Goal: Task Accomplishment & Management: Complete application form

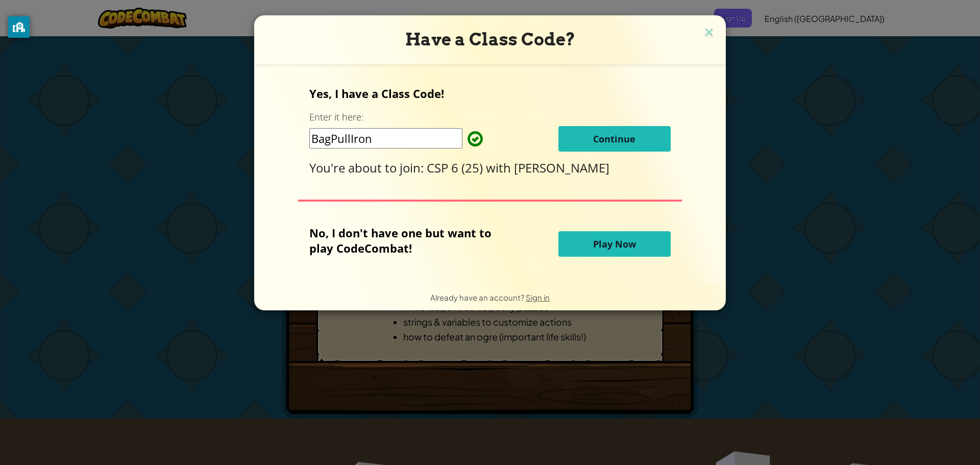
click at [596, 141] on span "Continue" at bounding box center [614, 139] width 42 height 12
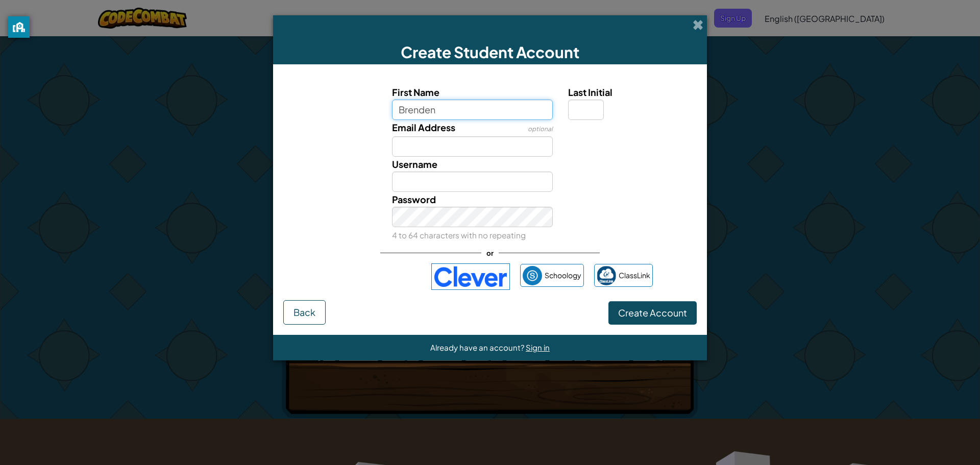
type input "Brenden"
click at [438, 140] on input "Email Address" at bounding box center [472, 146] width 161 height 20
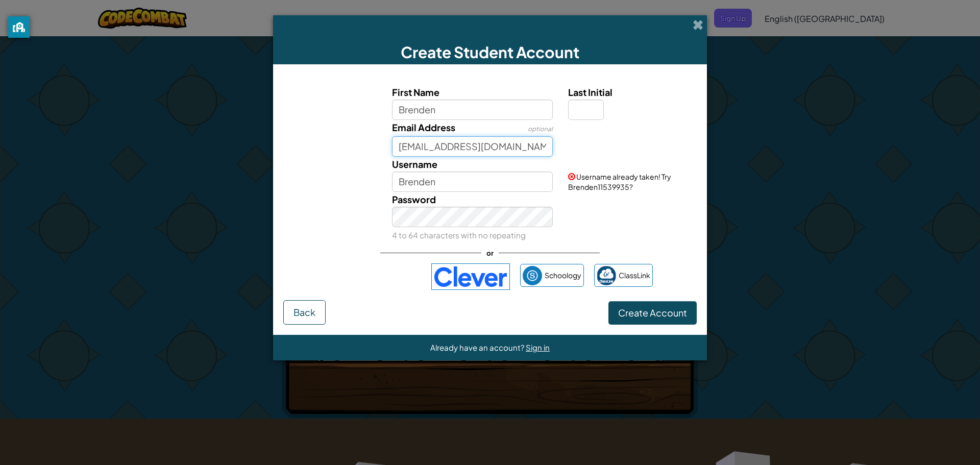
type input "53072@oxfordwildcats.org"
click at [454, 177] on input "Brenden" at bounding box center [472, 181] width 161 height 20
click at [584, 113] on input "Last Initial" at bounding box center [586, 110] width 36 height 20
type input "M"
click at [459, 229] on div "Password 4 to 64 characters with no repeating" at bounding box center [472, 217] width 177 height 51
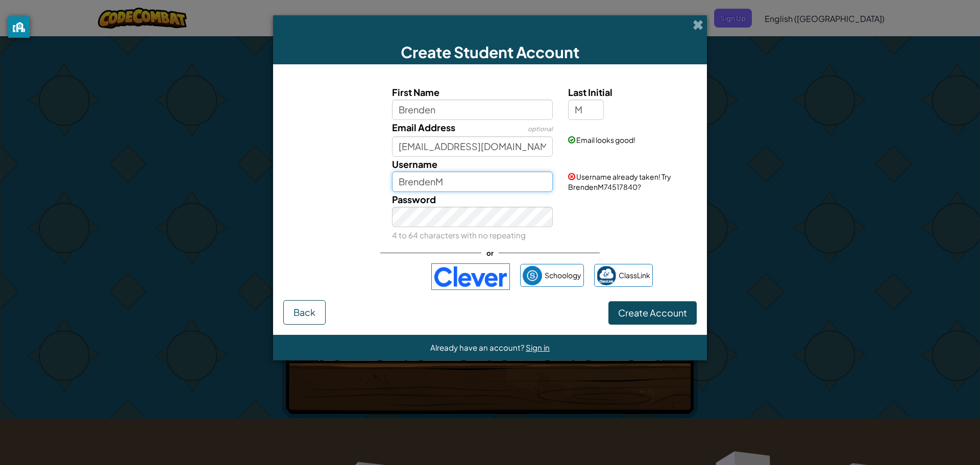
click at [453, 179] on input "BrendenM" at bounding box center [472, 181] width 161 height 20
type input "BrendenM53072"
click at [569, 202] on div "Password 4 to 64 characters with no repeating" at bounding box center [490, 217] width 424 height 51
click at [637, 317] on span "Create Account" at bounding box center [652, 313] width 69 height 12
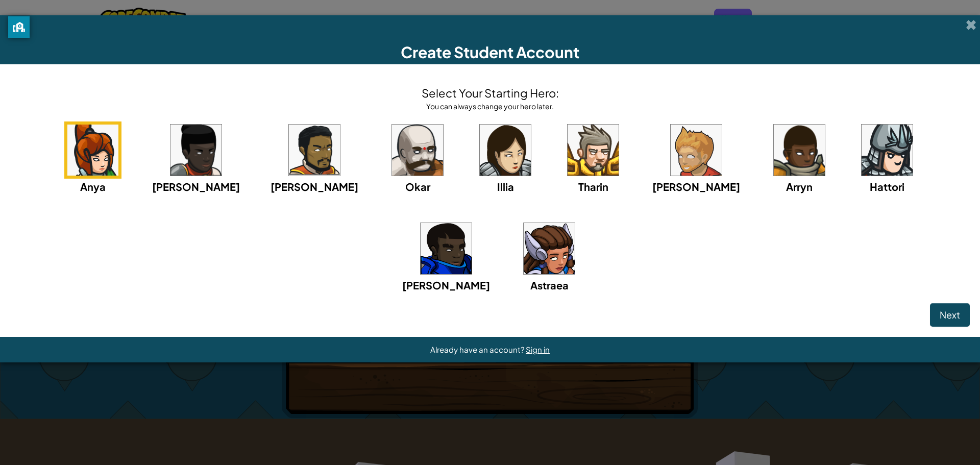
click at [392, 169] on img at bounding box center [417, 150] width 51 height 51
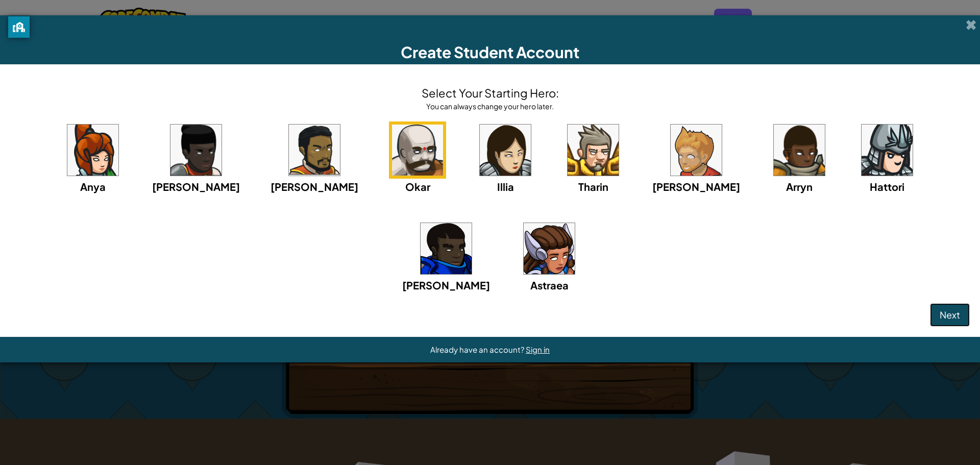
click at [939, 323] on button "Next" at bounding box center [950, 314] width 40 height 23
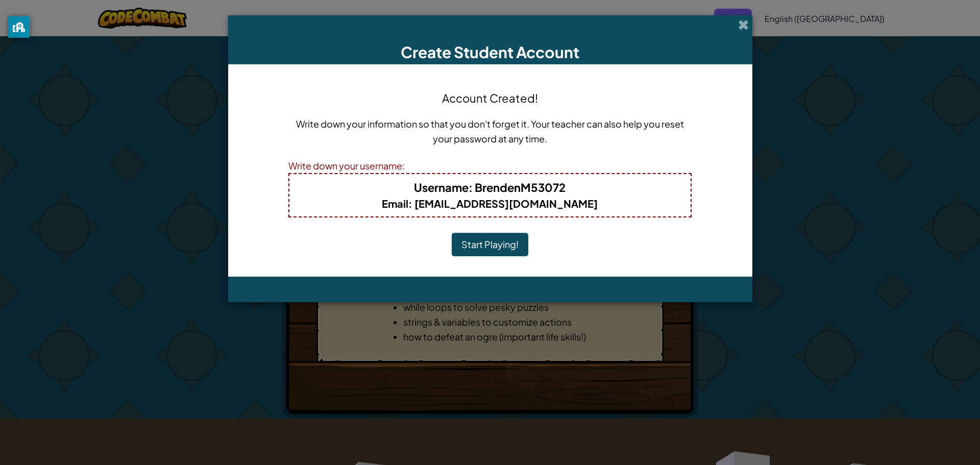
click at [495, 242] on button "Start Playing!" at bounding box center [490, 244] width 77 height 23
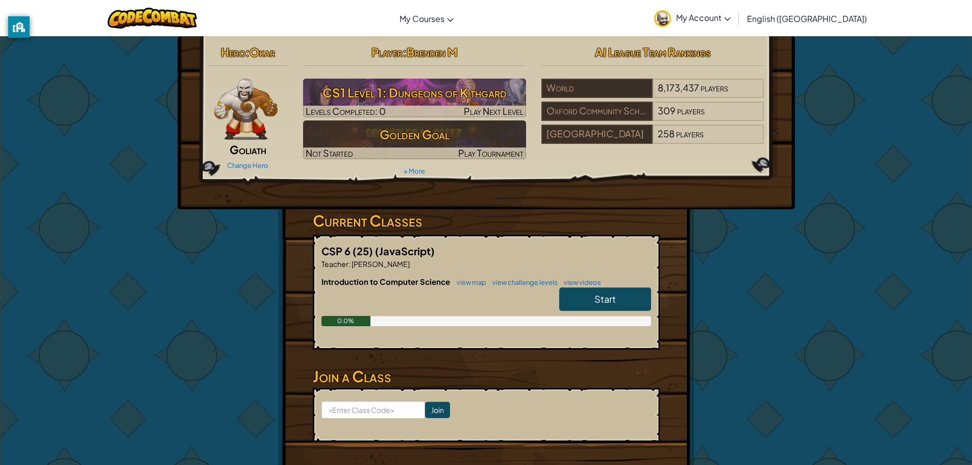
click at [597, 303] on span "Start" at bounding box center [604, 299] width 21 height 12
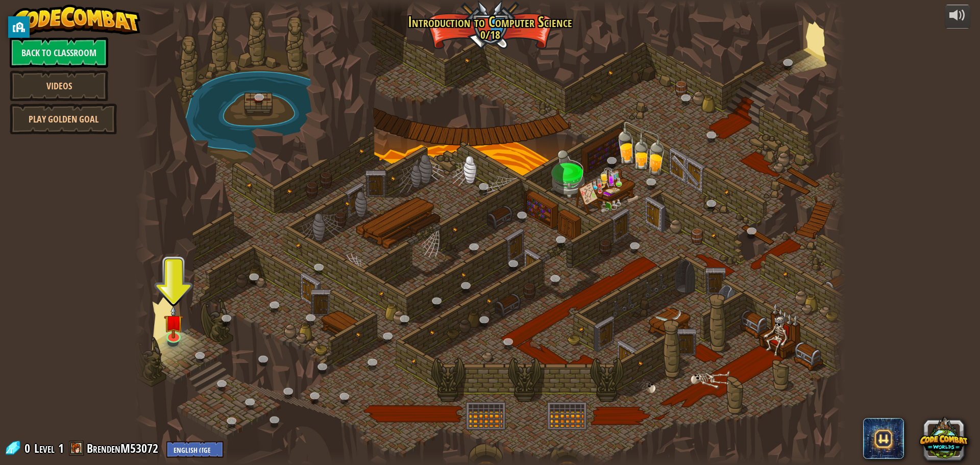
drag, startPoint x: 773, startPoint y: 456, endPoint x: 771, endPoint y: 464, distance: 8.3
click at [773, 456] on div at bounding box center [489, 458] width 711 height 14
click at [172, 334] on img at bounding box center [173, 313] width 19 height 43
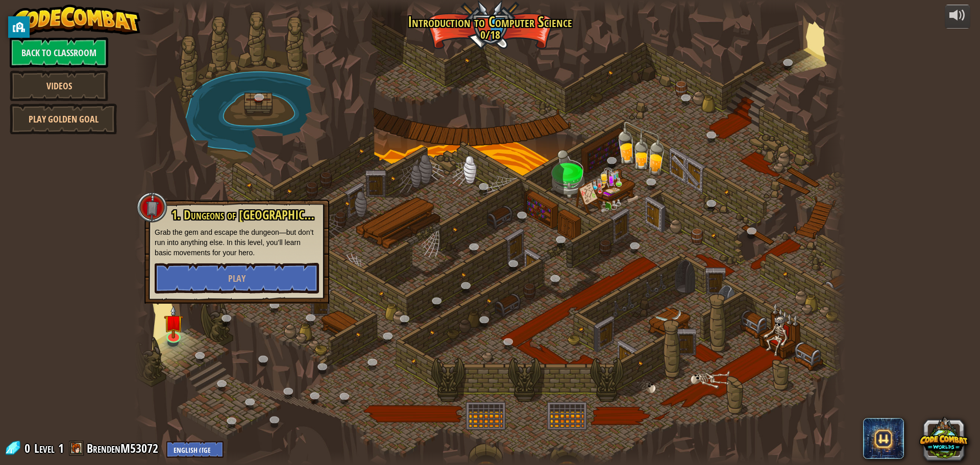
click at [349, 221] on div at bounding box center [489, 232] width 711 height 465
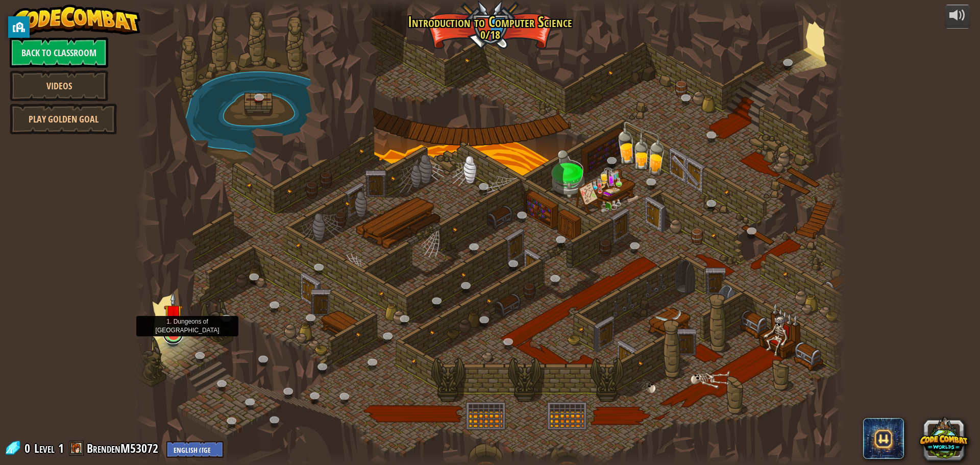
click at [176, 336] on link at bounding box center [173, 334] width 20 height 20
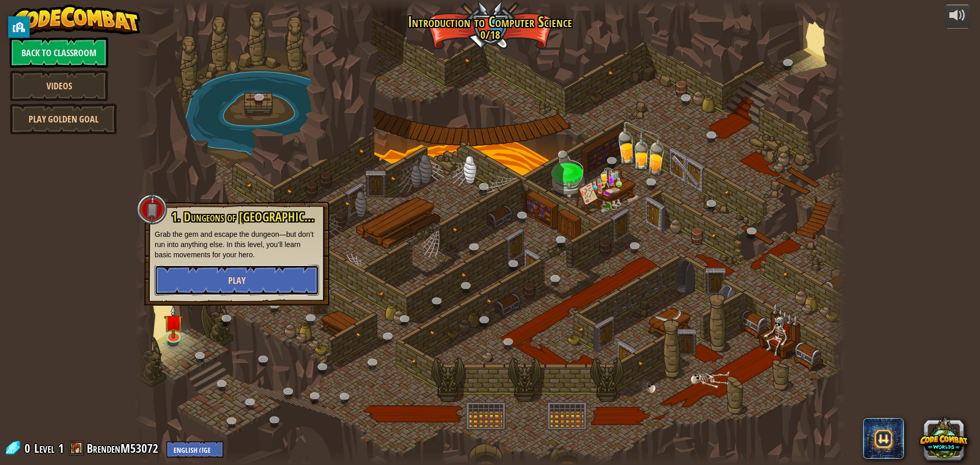
click at [199, 282] on button "Play" at bounding box center [237, 280] width 164 height 31
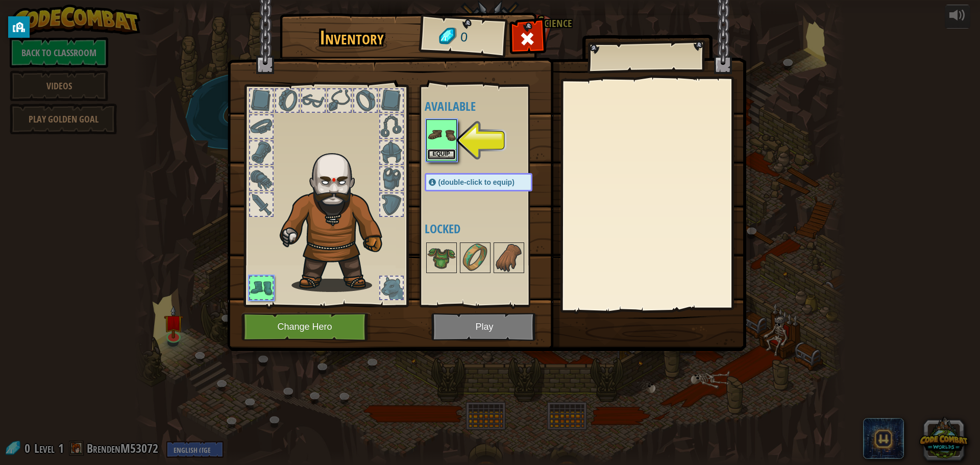
click at [435, 153] on button "Equip" at bounding box center [441, 154] width 29 height 11
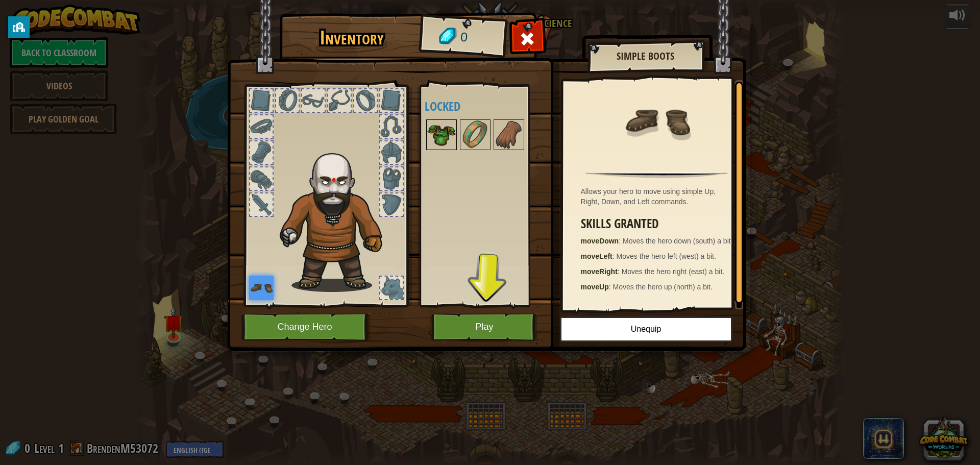
click at [450, 122] on img at bounding box center [441, 134] width 29 height 29
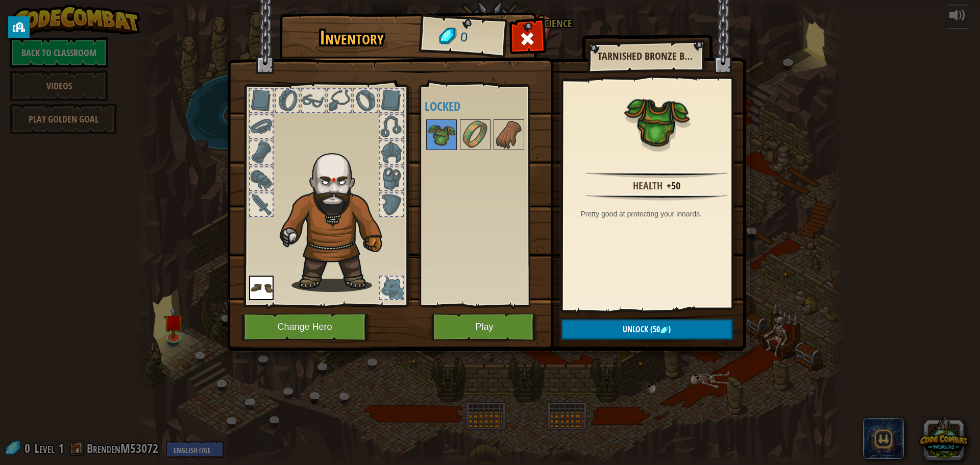
click at [258, 179] on div at bounding box center [261, 178] width 22 height 22
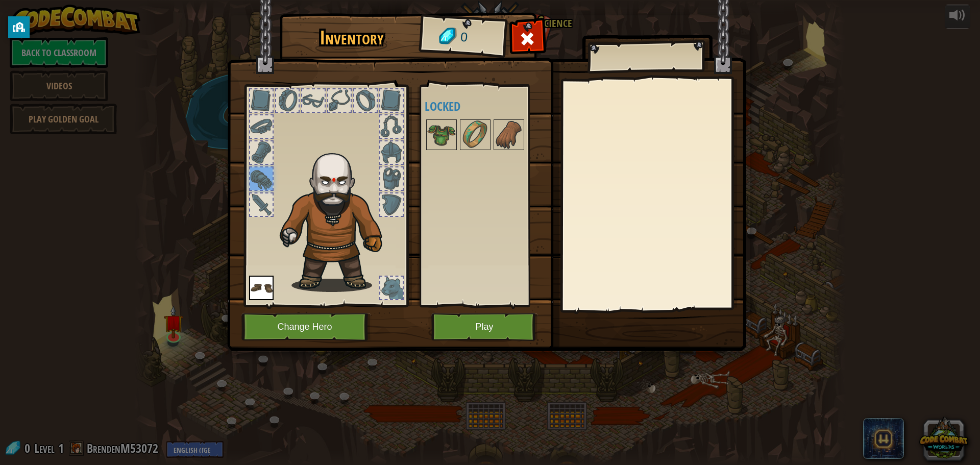
click at [264, 199] on div at bounding box center [261, 204] width 22 height 22
click at [261, 179] on div at bounding box center [261, 178] width 22 height 22
click at [382, 165] on img at bounding box center [337, 217] width 125 height 148
click at [387, 175] on div at bounding box center [391, 178] width 22 height 22
click at [393, 200] on div at bounding box center [391, 204] width 22 height 22
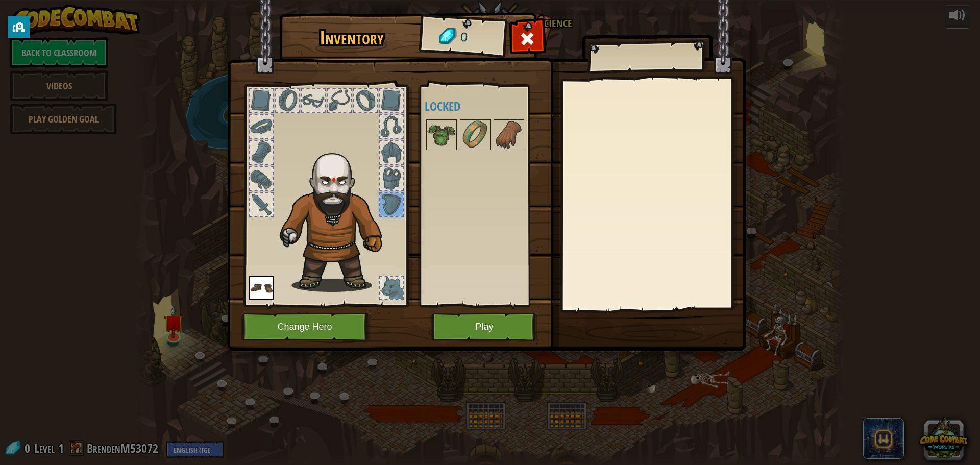
click at [387, 293] on div at bounding box center [391, 288] width 22 height 22
click at [330, 192] on img at bounding box center [337, 217] width 125 height 148
click at [389, 99] on div at bounding box center [391, 100] width 22 height 22
click at [356, 100] on div at bounding box center [365, 100] width 22 height 22
click at [337, 99] on div at bounding box center [339, 100] width 22 height 22
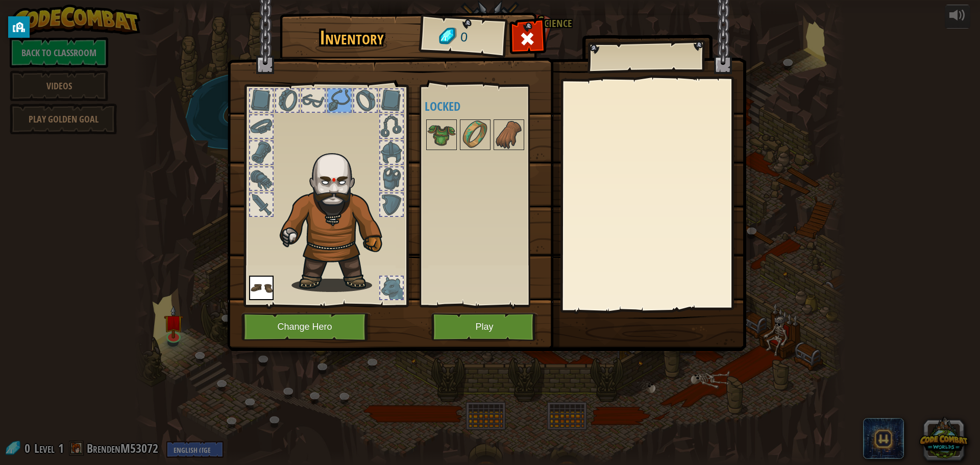
click at [304, 97] on div at bounding box center [313, 100] width 22 height 22
click at [275, 98] on div at bounding box center [287, 100] width 24 height 24
click at [266, 98] on div at bounding box center [261, 100] width 22 height 22
click at [387, 207] on div at bounding box center [391, 204] width 22 height 22
click at [402, 291] on div at bounding box center [391, 288] width 22 height 22
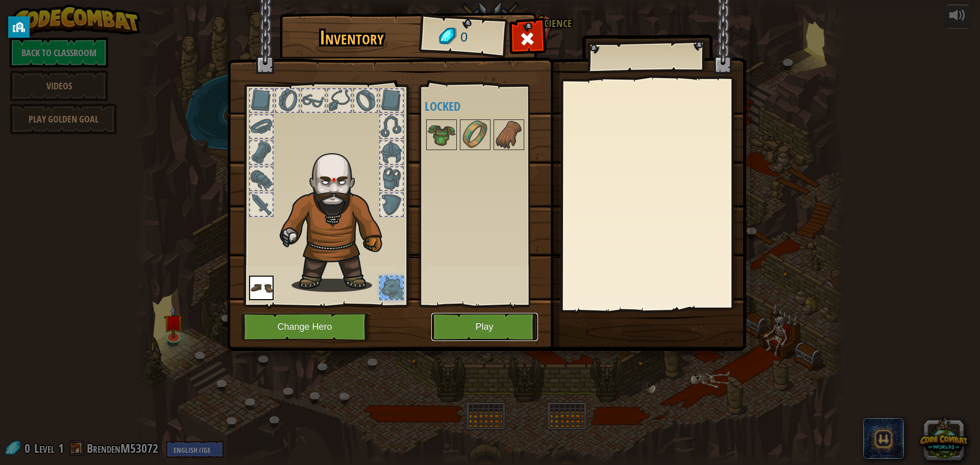
click at [474, 333] on button "Play" at bounding box center [484, 327] width 107 height 28
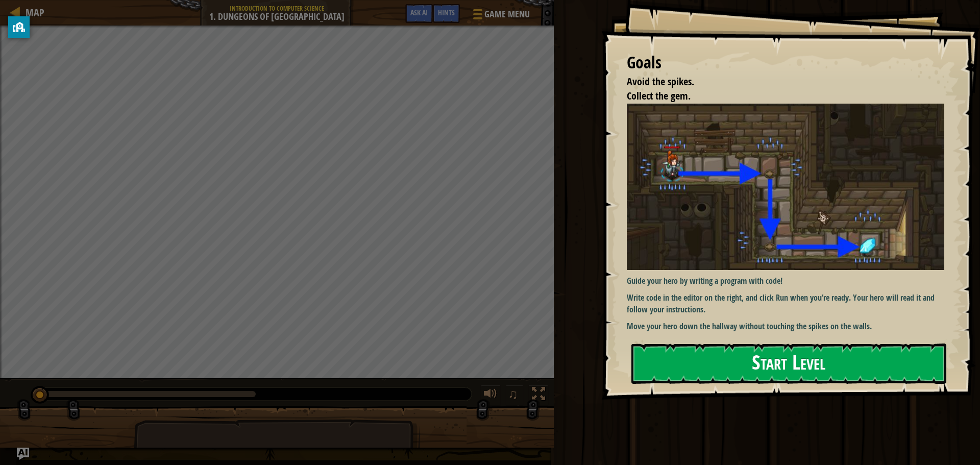
click at [657, 197] on img at bounding box center [789, 187] width 325 height 166
click at [701, 371] on button "Start Level" at bounding box center [788, 363] width 315 height 40
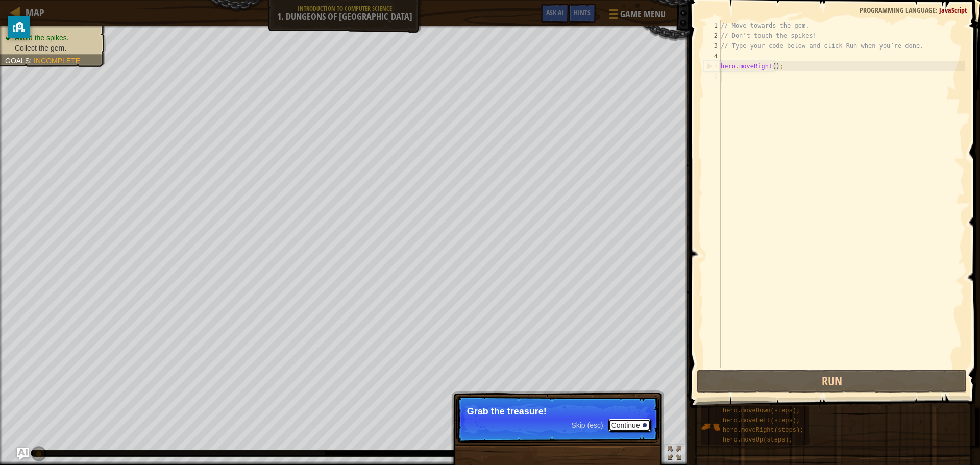
click at [633, 425] on button "Continue" at bounding box center [629, 424] width 42 height 13
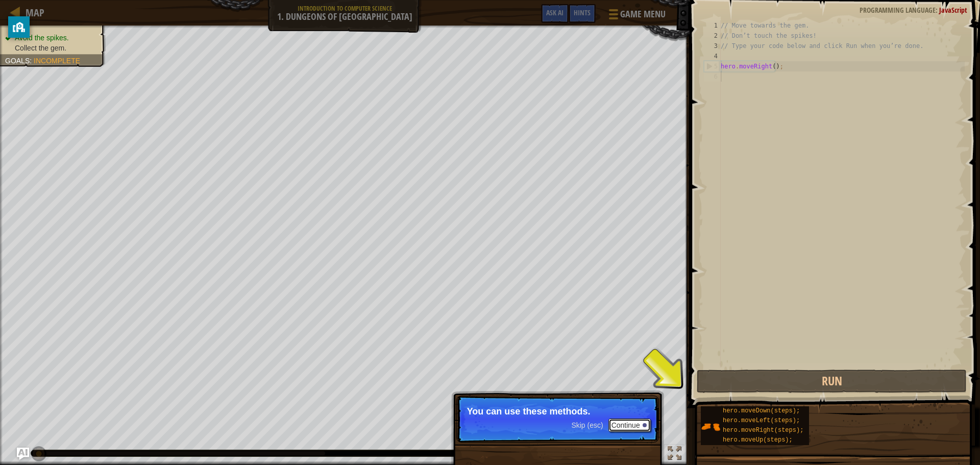
click at [643, 425] on div at bounding box center [644, 425] width 4 height 4
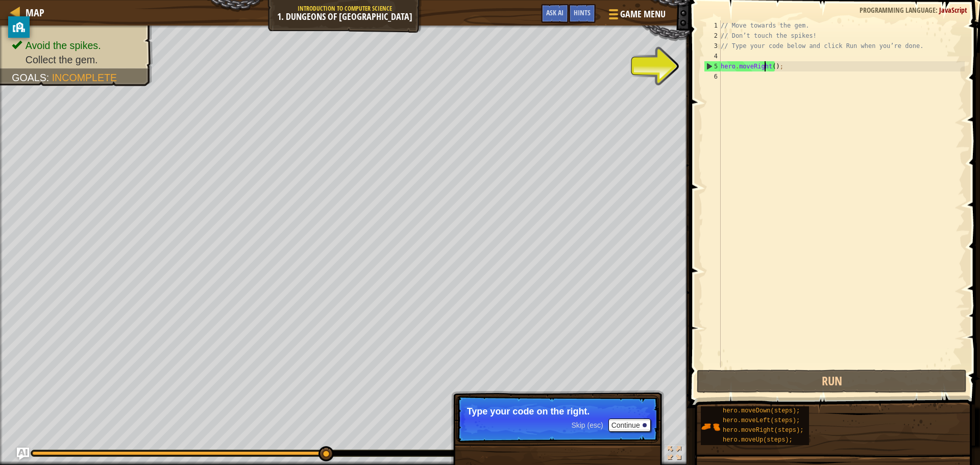
click at [765, 66] on div "// Move towards the gem. // Don’t touch the spikes! // Type your code below and…" at bounding box center [841, 203] width 246 height 367
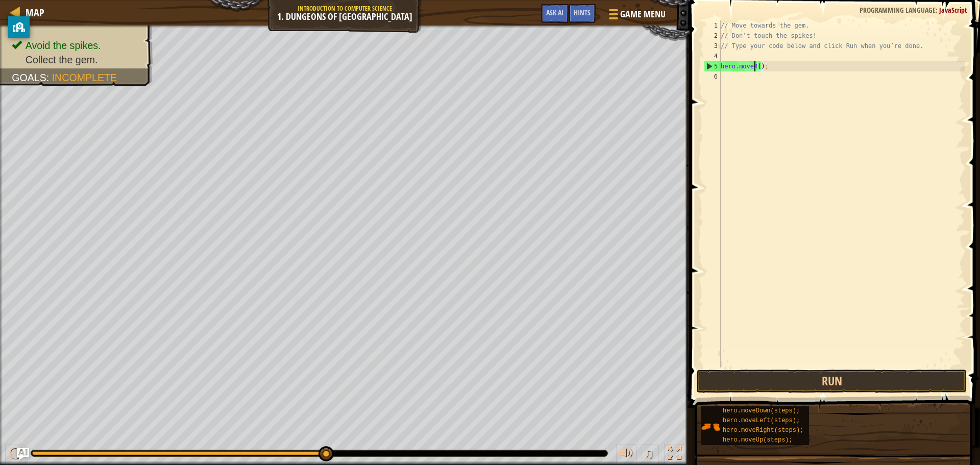
type textarea "hero.move();"
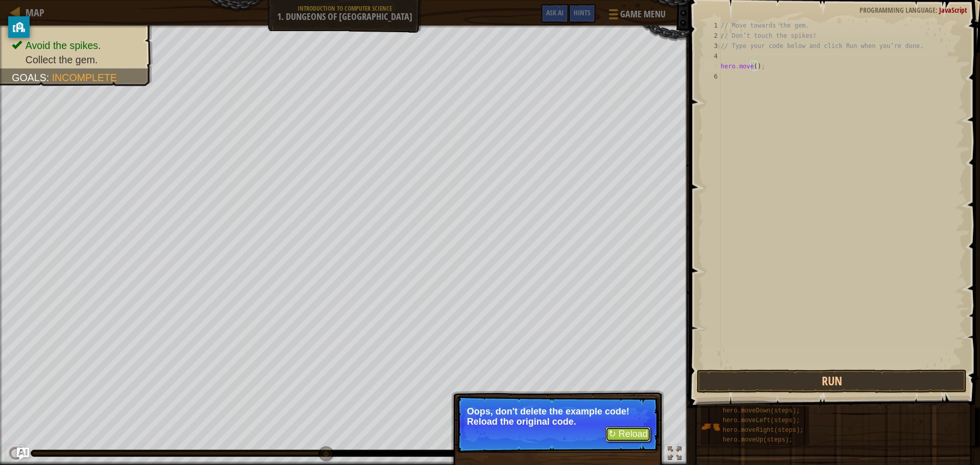
click at [631, 437] on button "↻ Reload" at bounding box center [627, 434] width 45 height 15
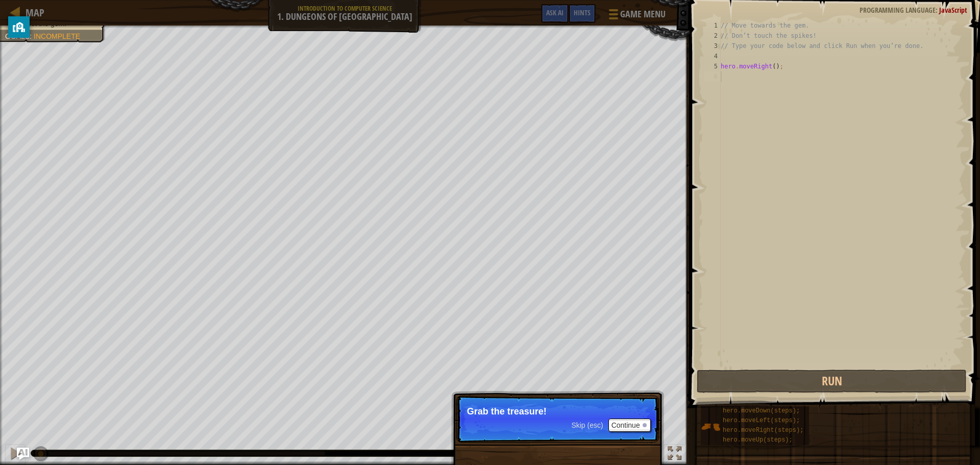
click at [634, 411] on p "Grab the treasure!" at bounding box center [557, 411] width 181 height 10
click at [628, 421] on button "Continue" at bounding box center [629, 424] width 42 height 13
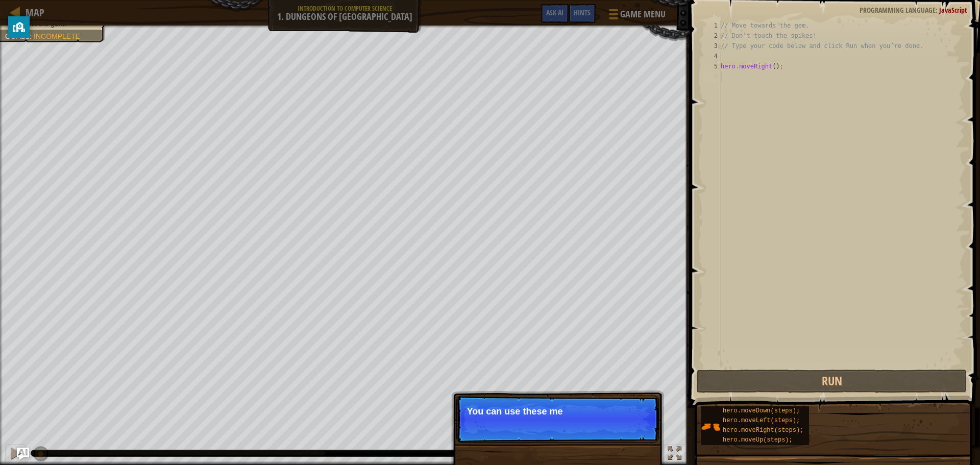
click at [746, 115] on div "// Move towards the gem. // Don’t touch the spikes! // Type your code below and…" at bounding box center [841, 203] width 246 height 367
click at [733, 82] on div "// Move towards the gem. // Don’t touch the spikes! // Type your code below and…" at bounding box center [841, 203] width 246 height 367
click at [732, 82] on div "// Move towards the gem. // Don’t touch the spikes! // Type your code below and…" at bounding box center [841, 203] width 246 height 367
click at [632, 429] on button "Continue" at bounding box center [629, 424] width 42 height 13
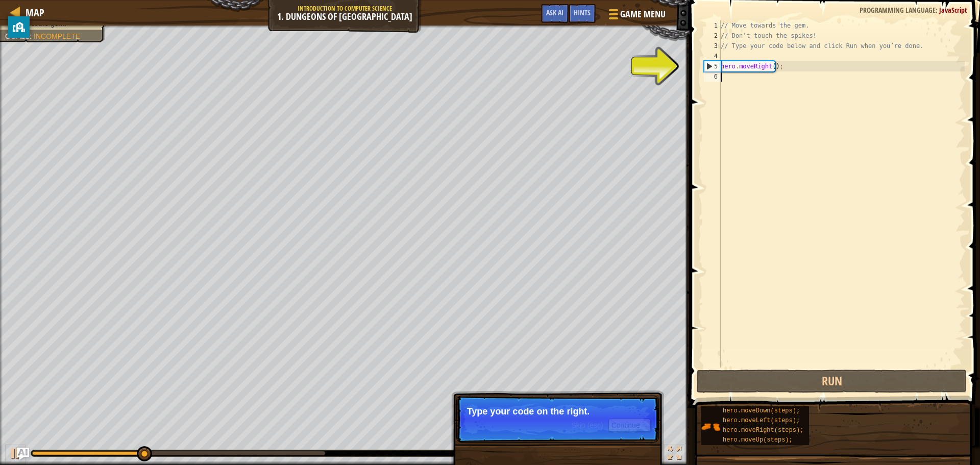
click at [736, 80] on div "// Move towards the gem. // Don’t touch the spikes! // Type your code below and…" at bounding box center [841, 203] width 246 height 367
click at [733, 70] on div "// Move towards the gem. // Don’t touch the spikes! // Type your code below and…" at bounding box center [841, 203] width 246 height 367
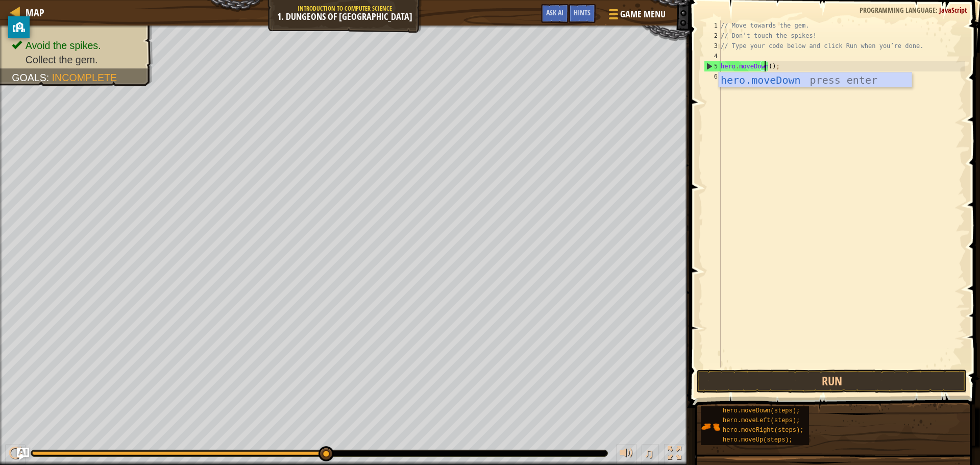
scroll to position [5, 4]
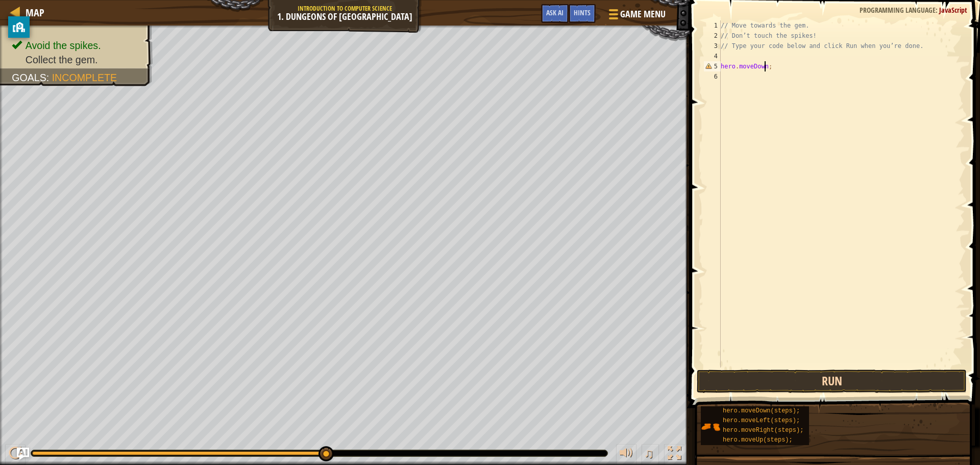
type textarea "hero.moveDown;"
click at [756, 384] on button "Run" at bounding box center [832, 380] width 270 height 23
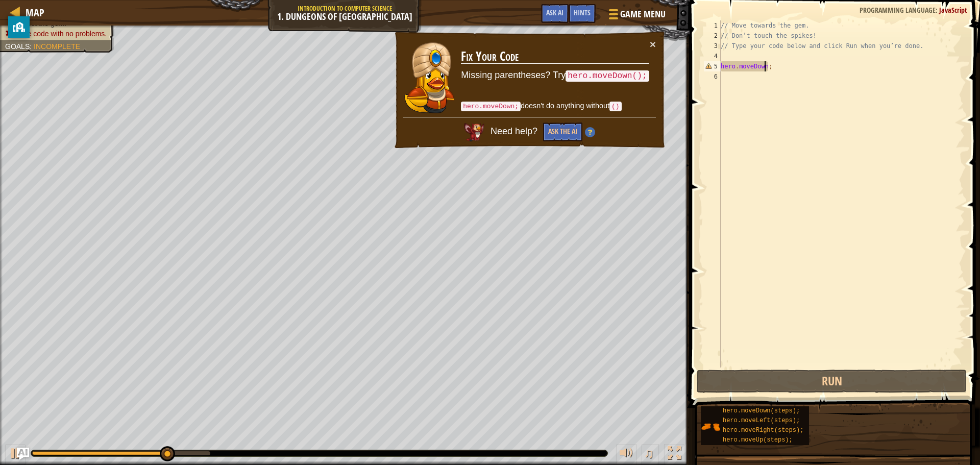
click at [755, 78] on div "// Move towards the gem. // Don’t touch the spikes! // Type your code below and…" at bounding box center [841, 203] width 246 height 367
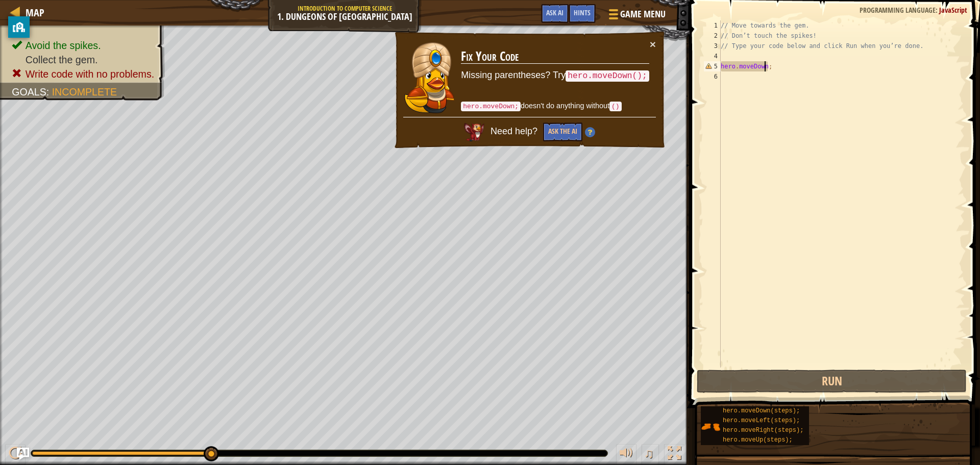
click at [765, 66] on div "// Move towards the gem. // Don’t touch the spikes! // Type your code below and…" at bounding box center [841, 203] width 246 height 367
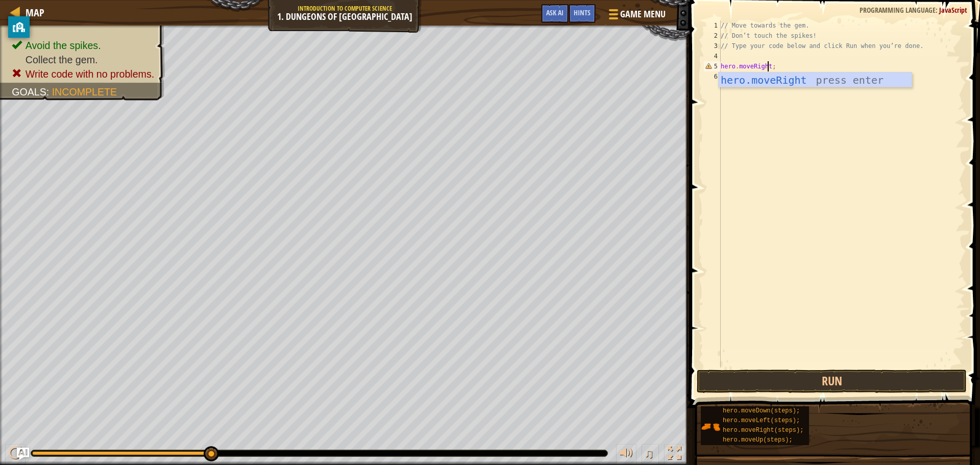
scroll to position [5, 4]
type textarea "hero.moveRight();"
click at [766, 74] on div "// Move towards the gem. // Don’t touch the spikes! // Type your code below and…" at bounding box center [841, 203] width 246 height 367
type textarea "h"
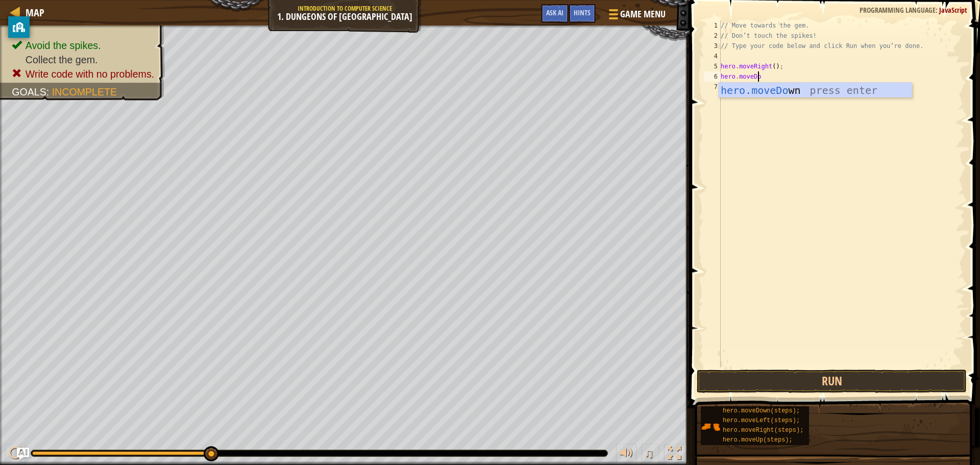
type textarea "hero.moveDown"
click at [781, 107] on div "// Move towards the gem. // Don’t touch the spikes! // Type your code below and…" at bounding box center [841, 203] width 246 height 367
type textarea "hero.moveRight"
click at [783, 149] on div "// Move towards the gem. // Don’t touch the spikes! // Type your code below and…" at bounding box center [841, 203] width 246 height 367
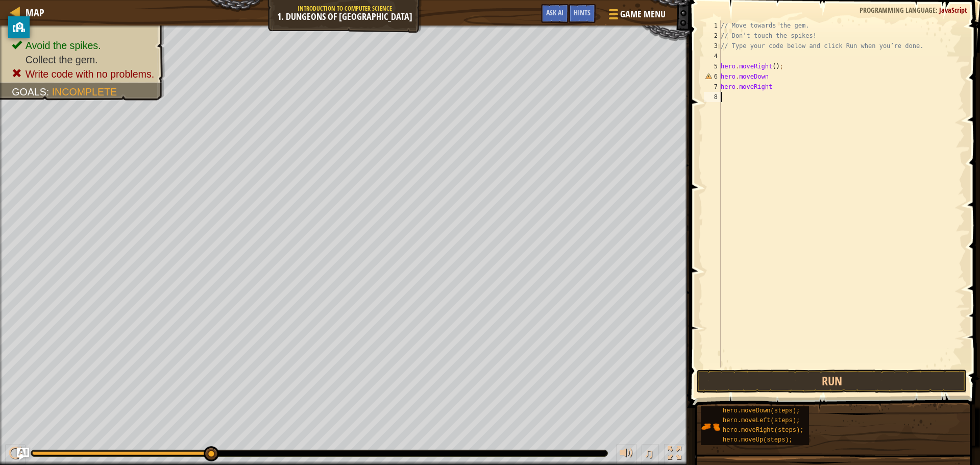
scroll to position [5, 0]
click at [815, 383] on button "Run" at bounding box center [832, 380] width 270 height 23
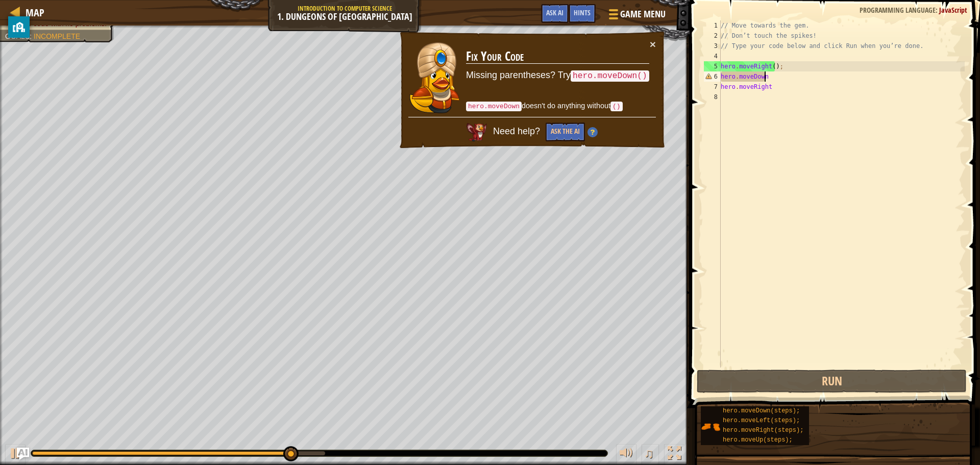
click at [768, 79] on div "// Move towards the gem. // Don’t touch the spikes! // Type your code below and…" at bounding box center [841, 203] width 246 height 367
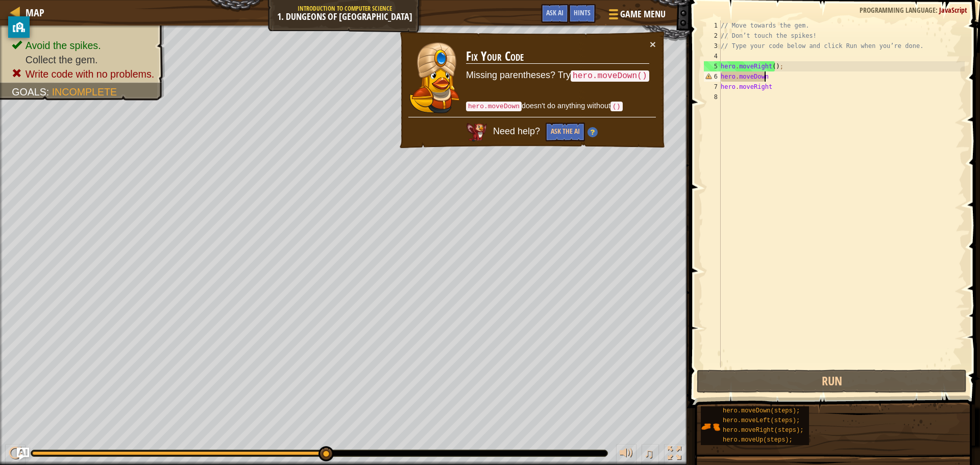
type textarea "hero.moveDown;"
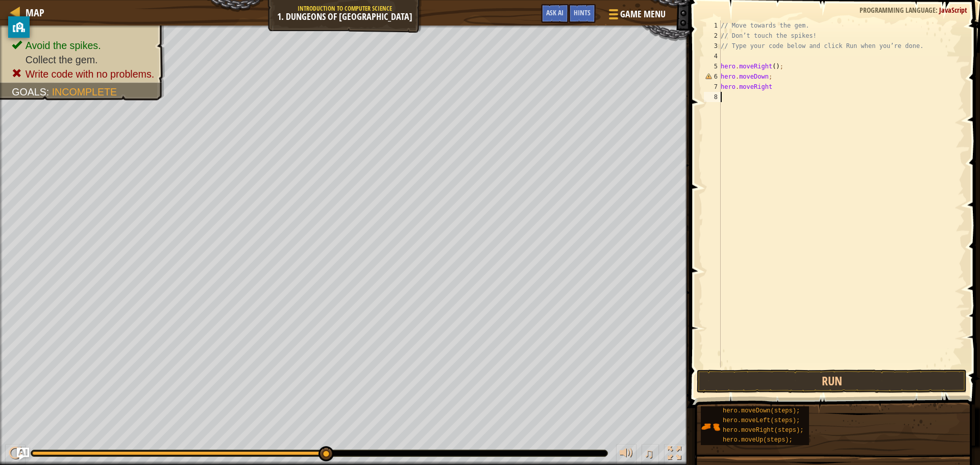
click at [772, 93] on div "// Move towards the gem. // Don’t touch the spikes! // Type your code below and…" at bounding box center [841, 203] width 246 height 367
click at [774, 91] on div "// Move towards the gem. // Don’t touch the spikes! // Type your code below and…" at bounding box center [841, 203] width 246 height 367
click at [774, 384] on button "Run" at bounding box center [832, 380] width 270 height 23
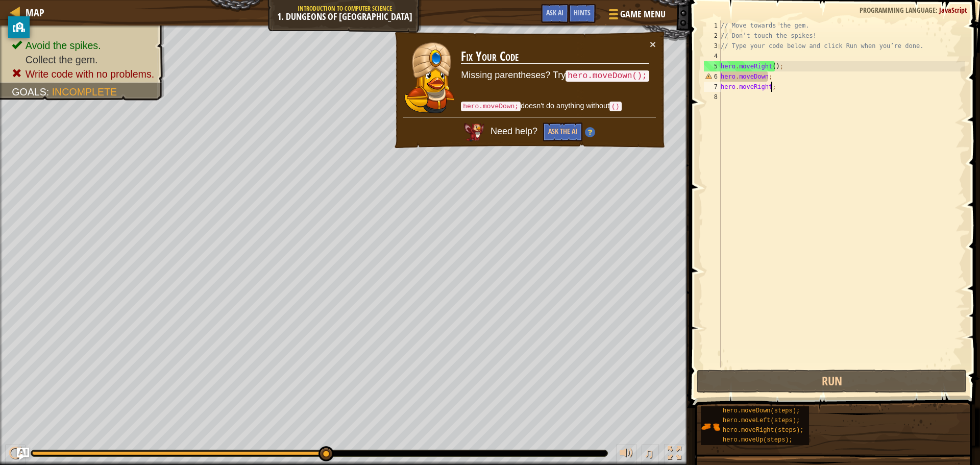
click at [763, 77] on div "// Move towards the gem. // Don’t touch the spikes! // Type your code below and…" at bounding box center [841, 203] width 246 height 367
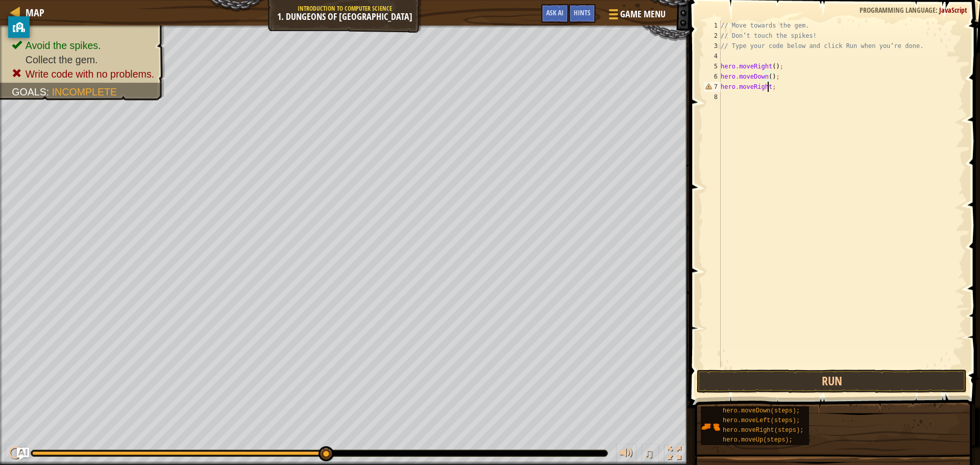
click at [767, 90] on div "// Move towards the gem. // Don’t touch the spikes! // Type your code below and…" at bounding box center [841, 203] width 246 height 367
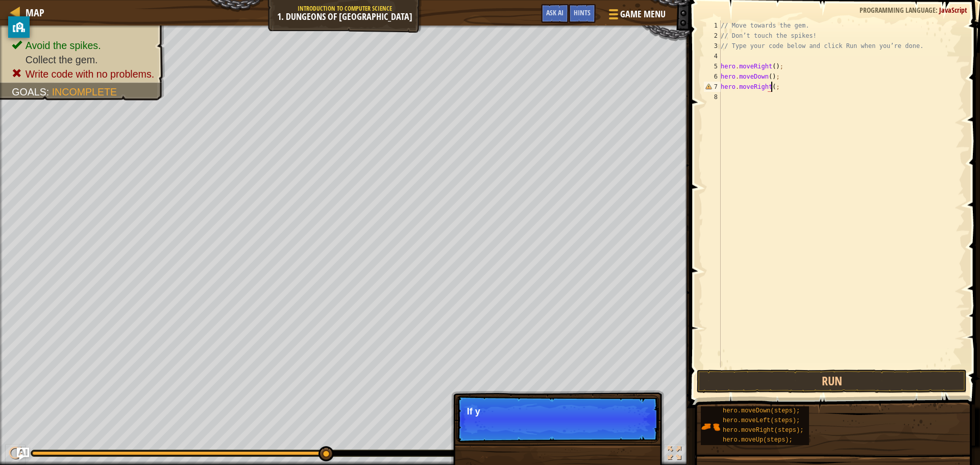
scroll to position [5, 4]
type textarea "hero.moveRight();"
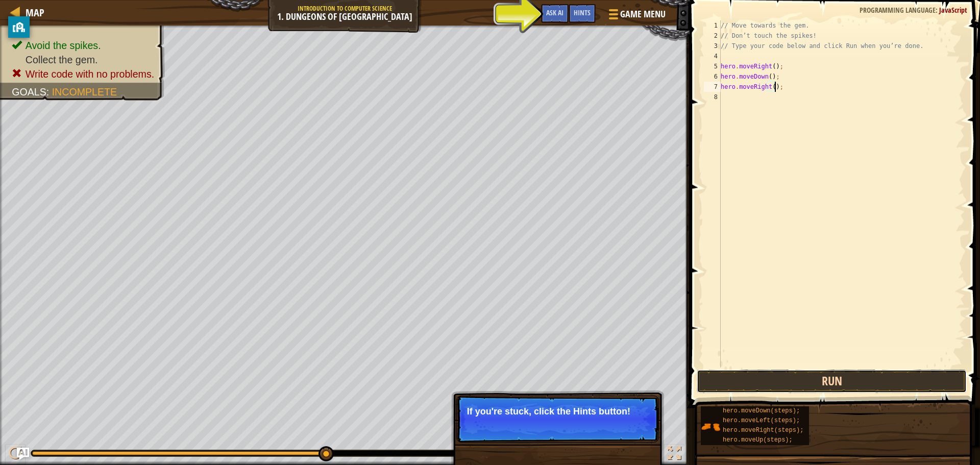
click at [814, 385] on button "Run" at bounding box center [832, 380] width 270 height 23
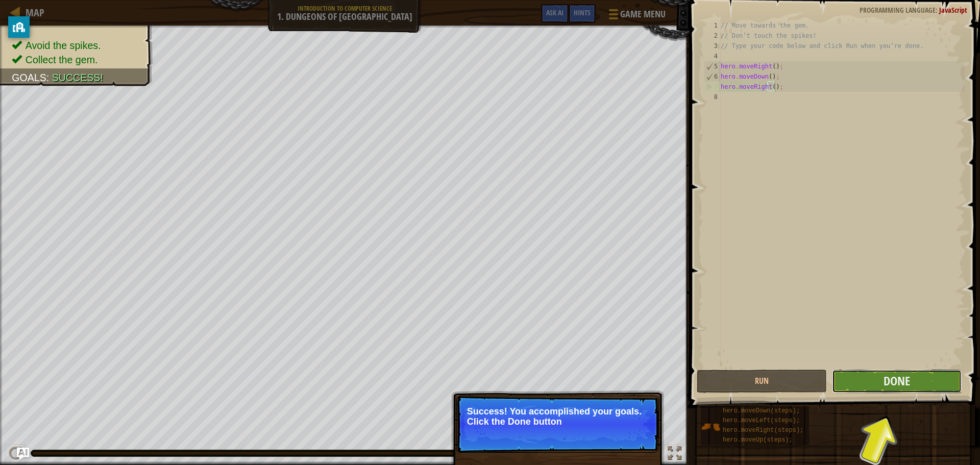
click at [863, 384] on button "Done" at bounding box center [897, 380] width 130 height 23
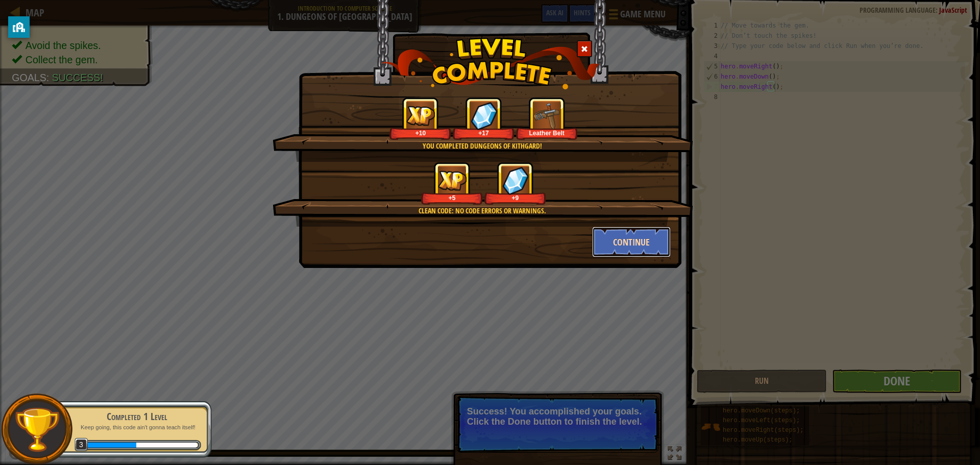
click at [644, 244] on button "Continue" at bounding box center [631, 242] width 79 height 31
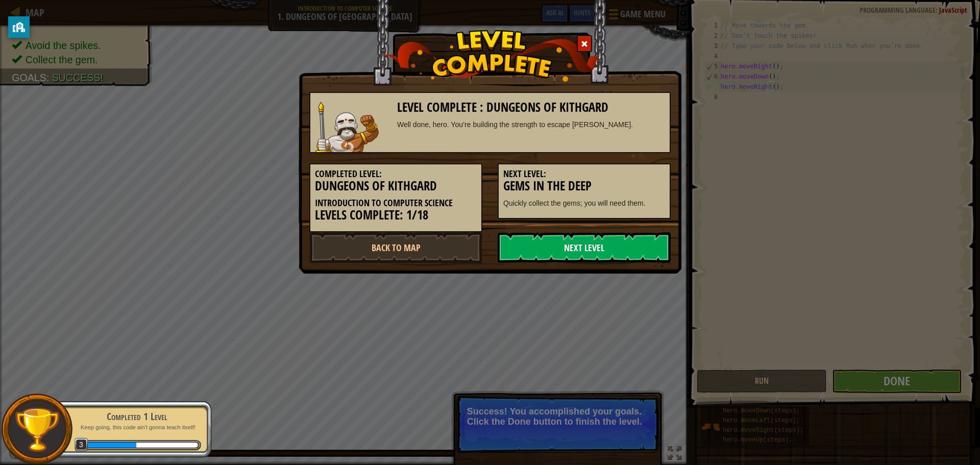
click at [612, 248] on link "Next Level" at bounding box center [584, 247] width 173 height 31
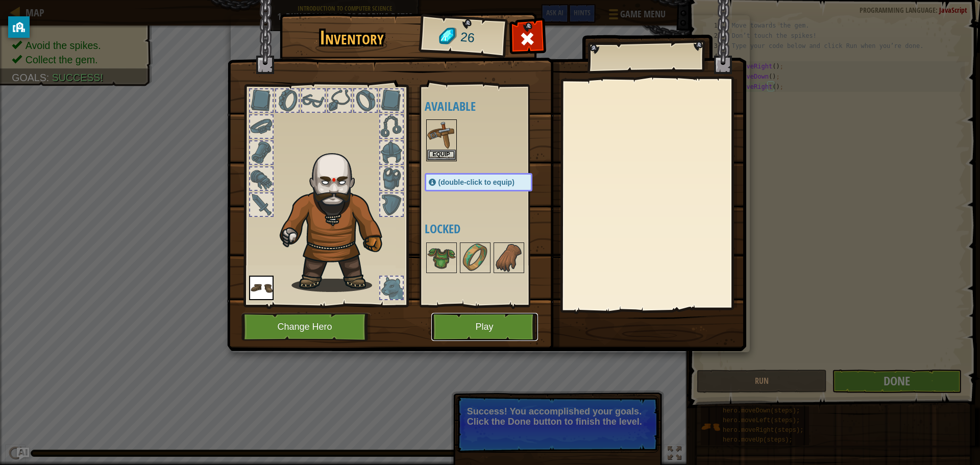
click at [495, 336] on button "Play" at bounding box center [484, 327] width 107 height 28
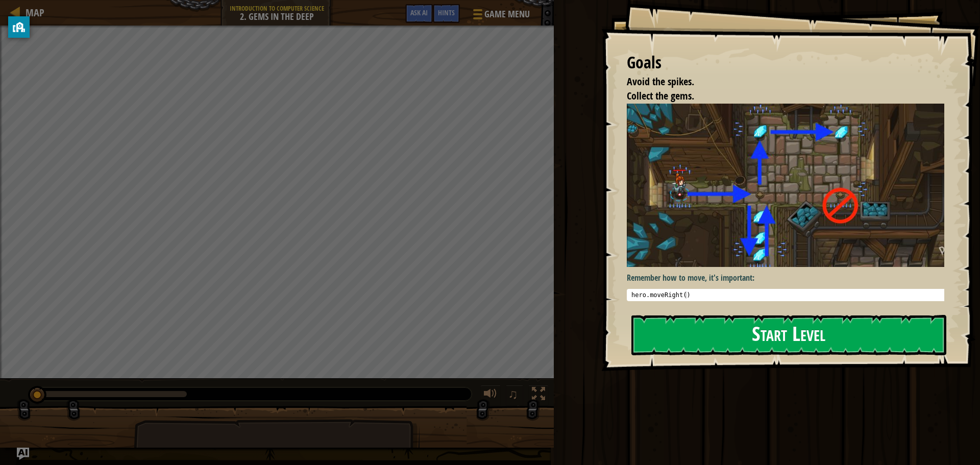
click at [736, 343] on button "Start Level" at bounding box center [788, 335] width 315 height 40
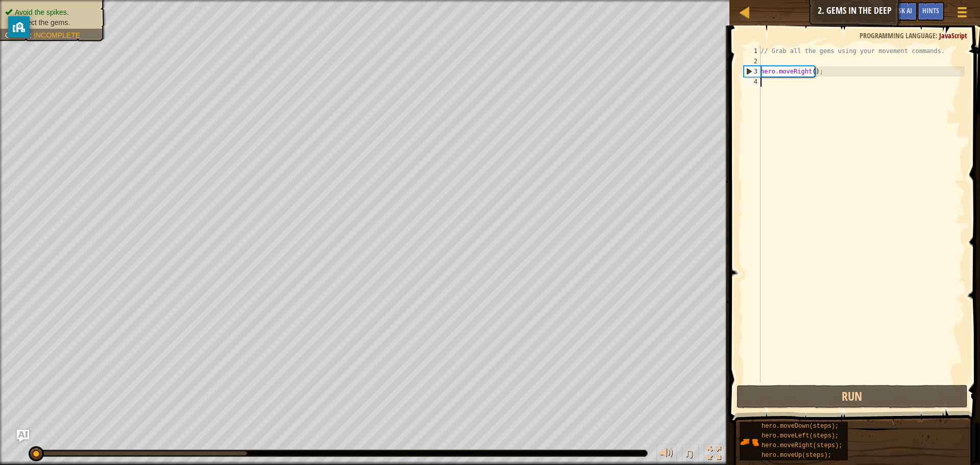
click at [789, 84] on div "// Grab all the gems using your movement commands. hero . moveRight ( ) ;" at bounding box center [861, 224] width 206 height 357
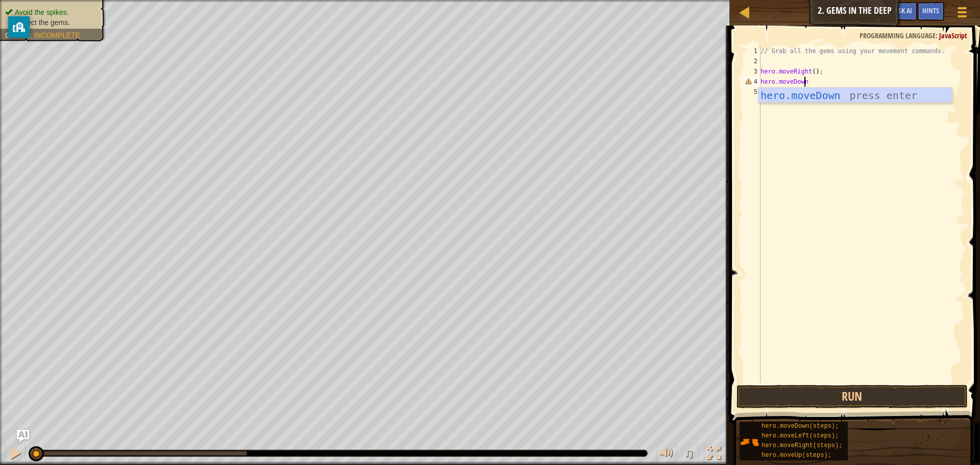
scroll to position [5, 4]
type textarea "hero.moveDown();"
click at [789, 88] on div "// Grab all the gems using your movement commands. hero . moveRight ( ) ; hero …" at bounding box center [861, 224] width 206 height 357
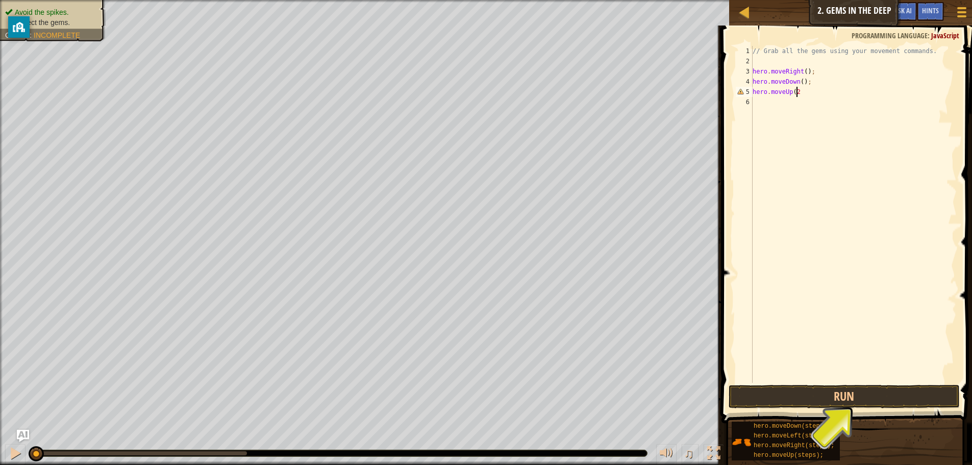
scroll to position [5, 4]
type textarea "hero.moveUp(2);"
click at [788, 103] on div "// Grab all the gems using your movement commands. hero . moveRight ( ) ; hero …" at bounding box center [854, 224] width 206 height 357
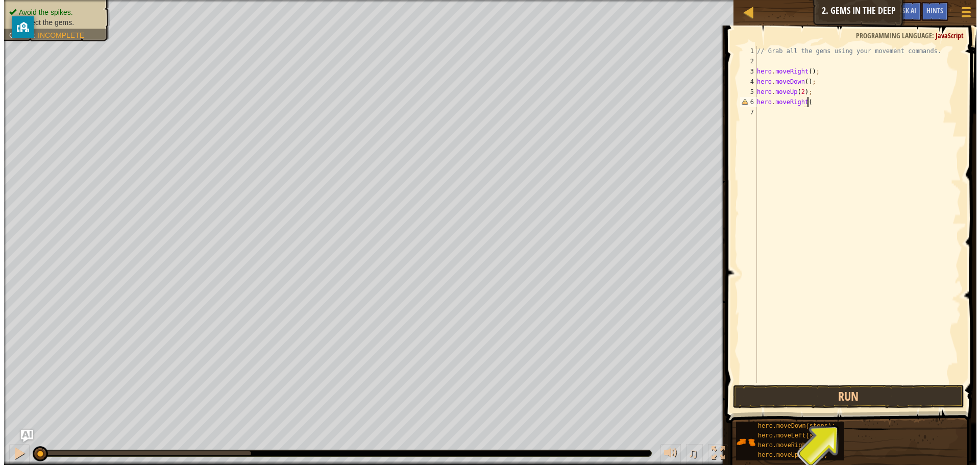
scroll to position [5, 4]
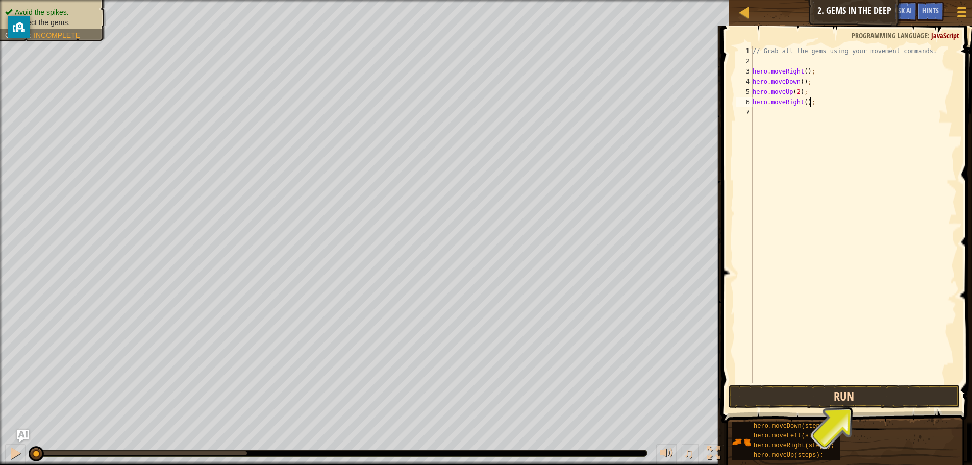
type textarea "hero.moveRight();"
click at [825, 398] on button "Run" at bounding box center [844, 396] width 231 height 23
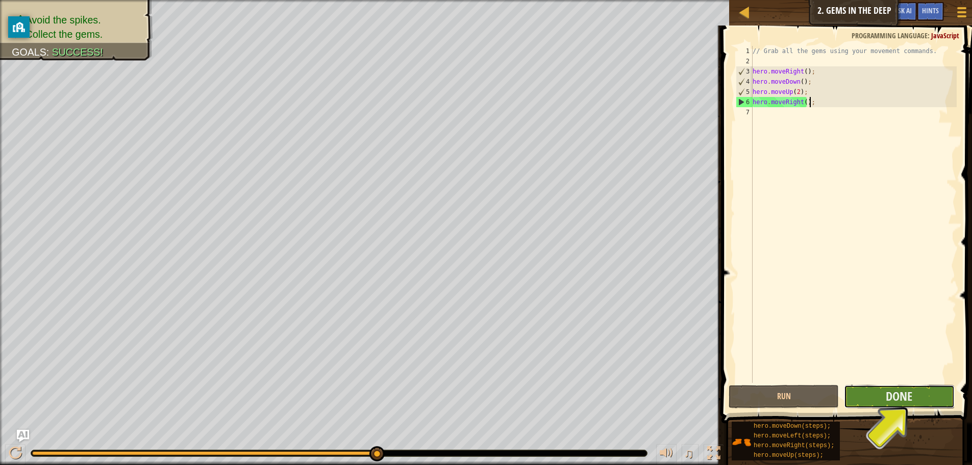
click at [878, 385] on button "Done" at bounding box center [899, 396] width 110 height 23
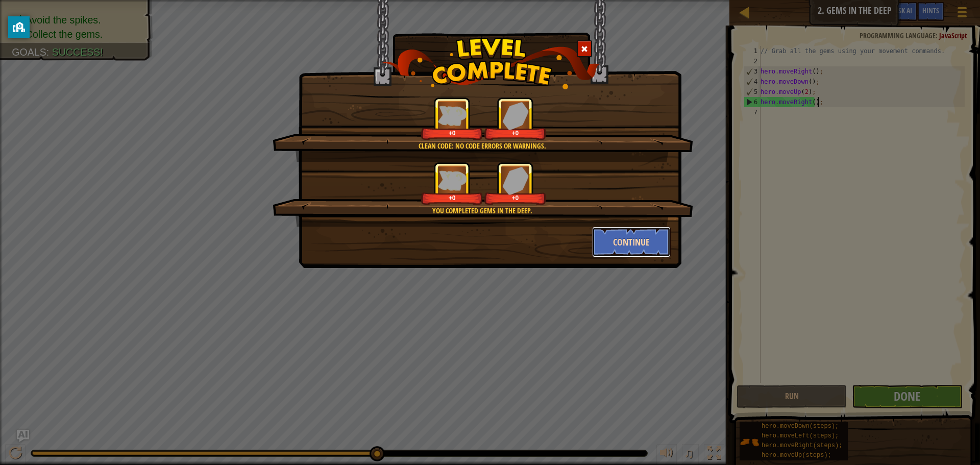
click at [643, 238] on button "Continue" at bounding box center [631, 242] width 79 height 31
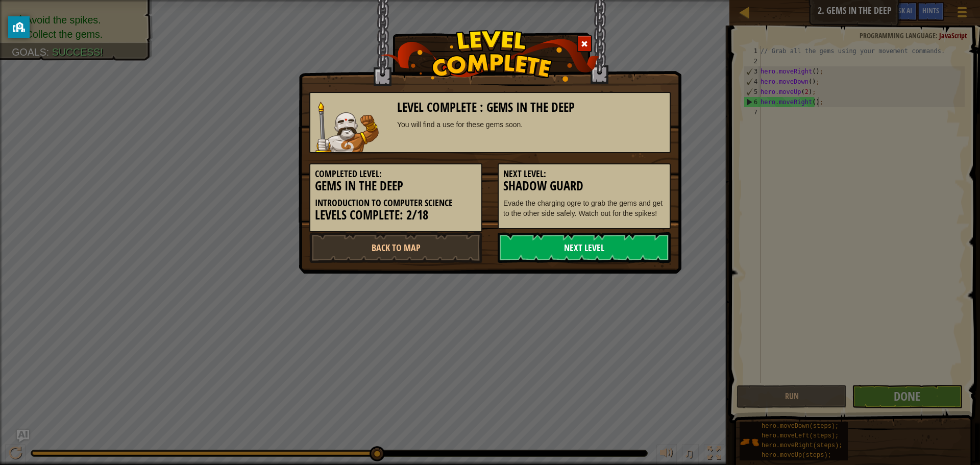
click at [598, 249] on link "Next Level" at bounding box center [584, 247] width 173 height 31
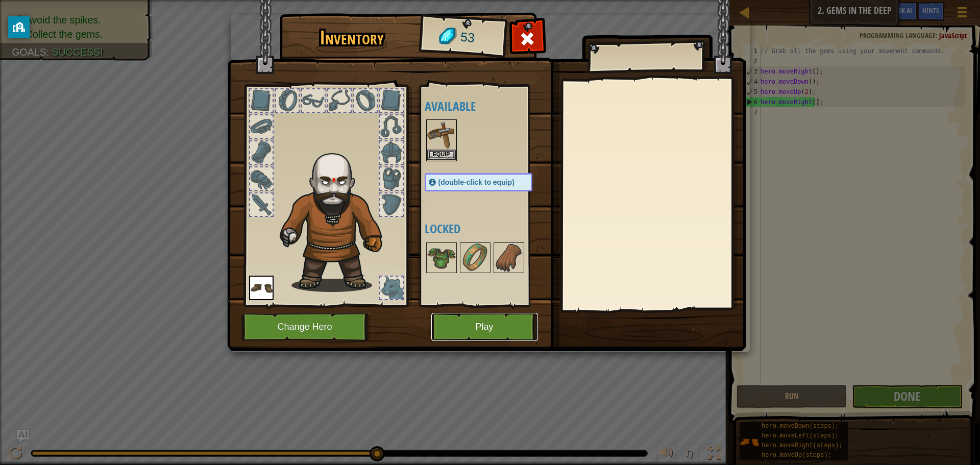
click at [458, 320] on button "Play" at bounding box center [484, 327] width 107 height 28
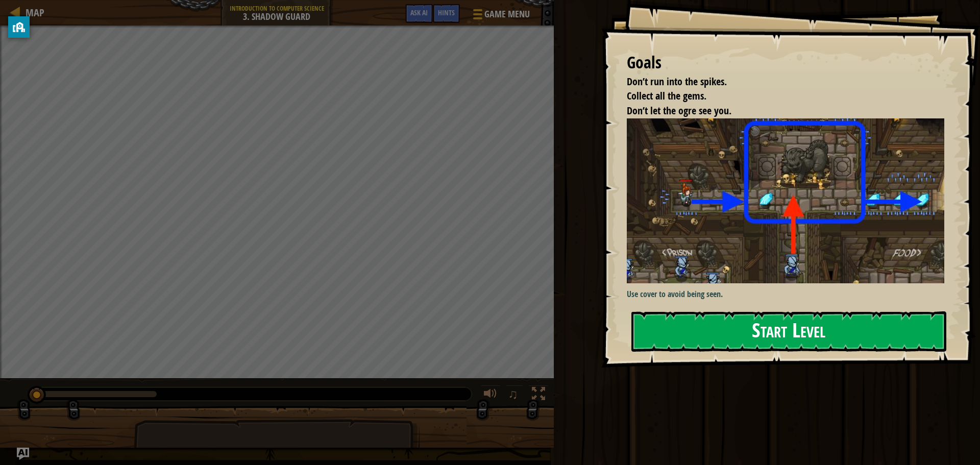
click at [726, 319] on button "Start Level" at bounding box center [788, 331] width 315 height 40
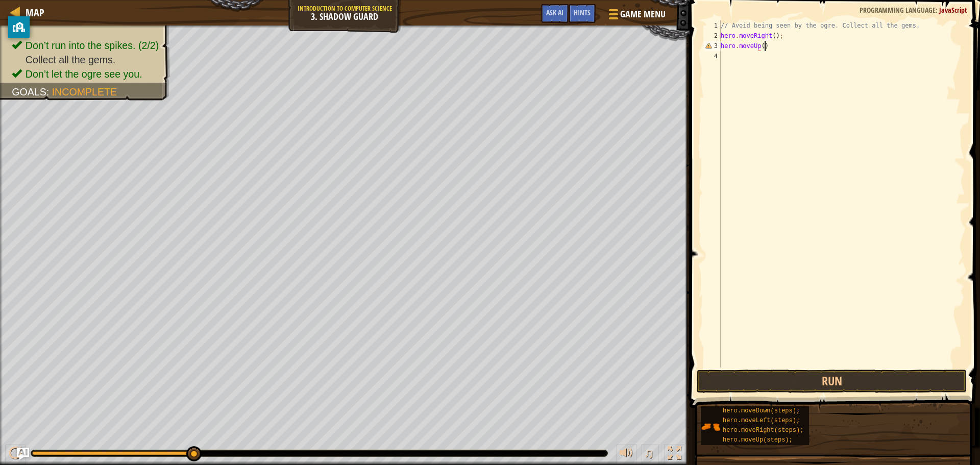
scroll to position [5, 3]
type textarea "hero.moveUp();"
type textarea "hero.moveRight();"
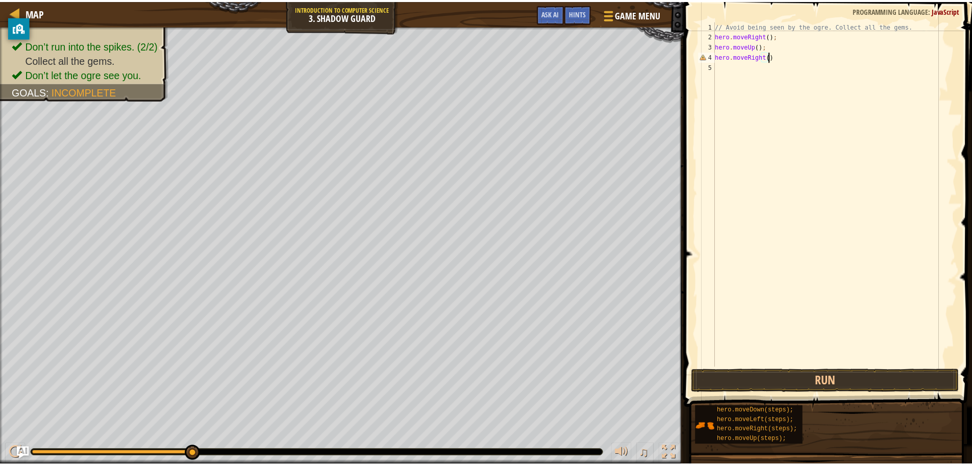
scroll to position [5, 4]
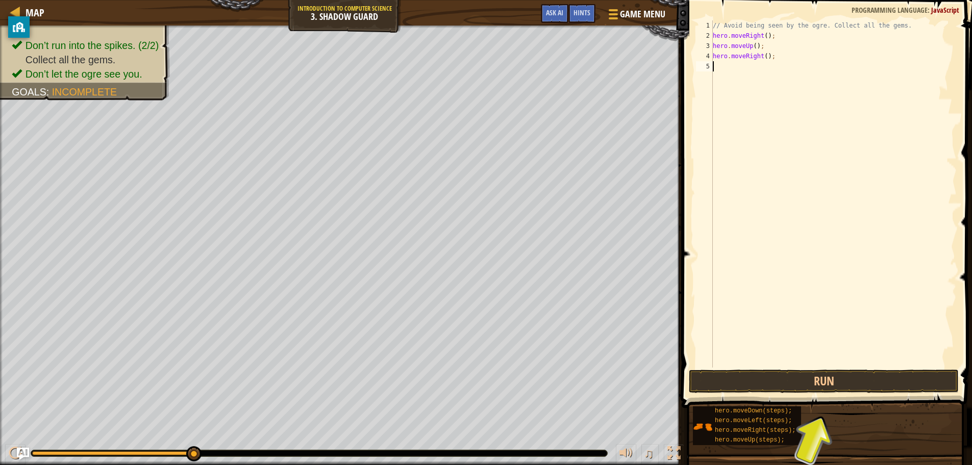
click at [760, 68] on div "// Avoid being seen by the ogre. Collect all the gems. hero . moveRight ( ) ; h…" at bounding box center [834, 203] width 246 height 367
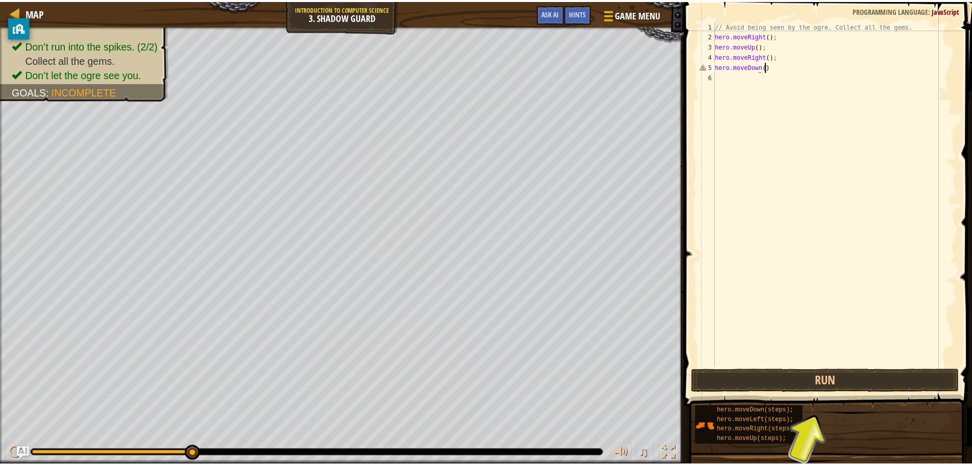
scroll to position [5, 4]
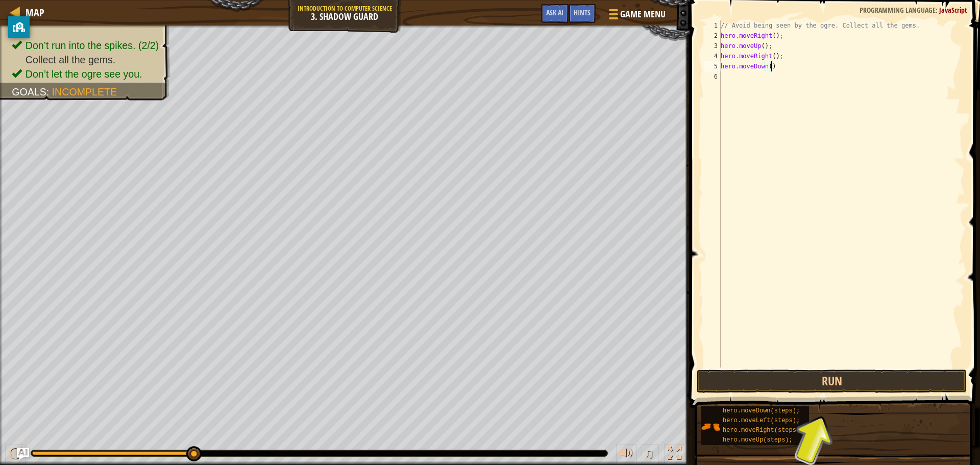
type textarea "hero.moveDown();"
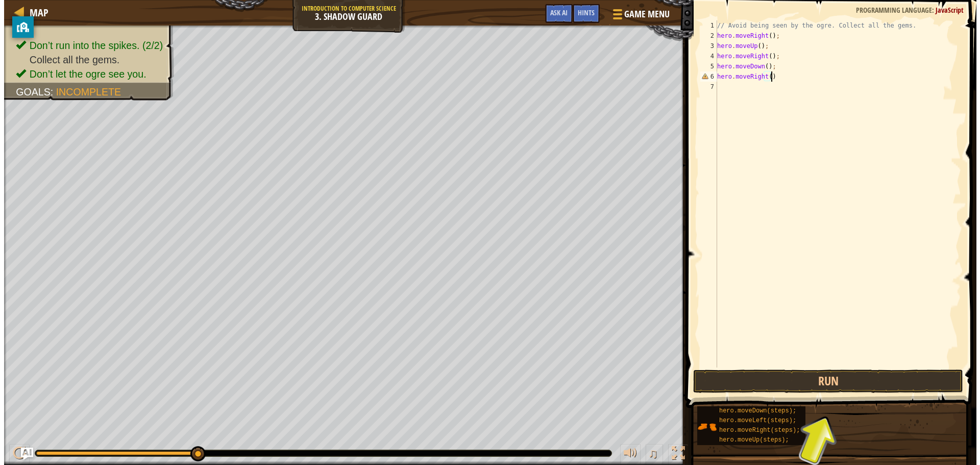
scroll to position [5, 4]
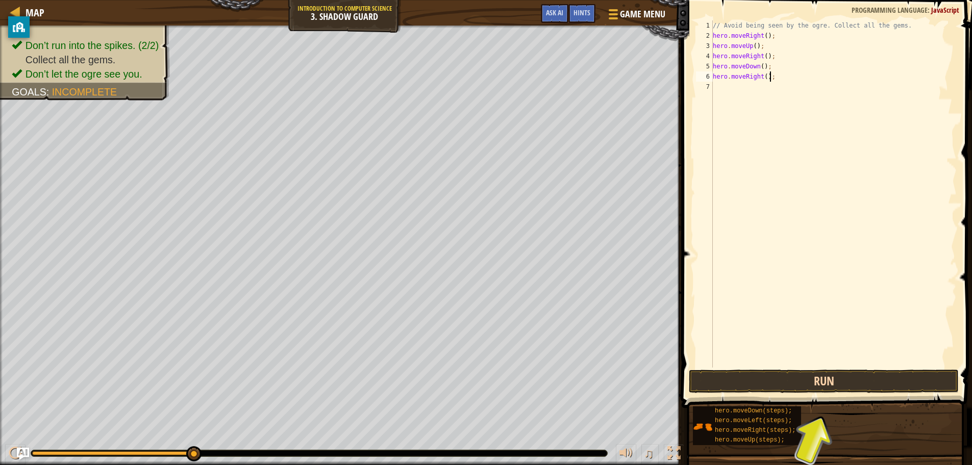
type textarea "hero.moveRight();"
click at [797, 373] on button "Run" at bounding box center [824, 380] width 270 height 23
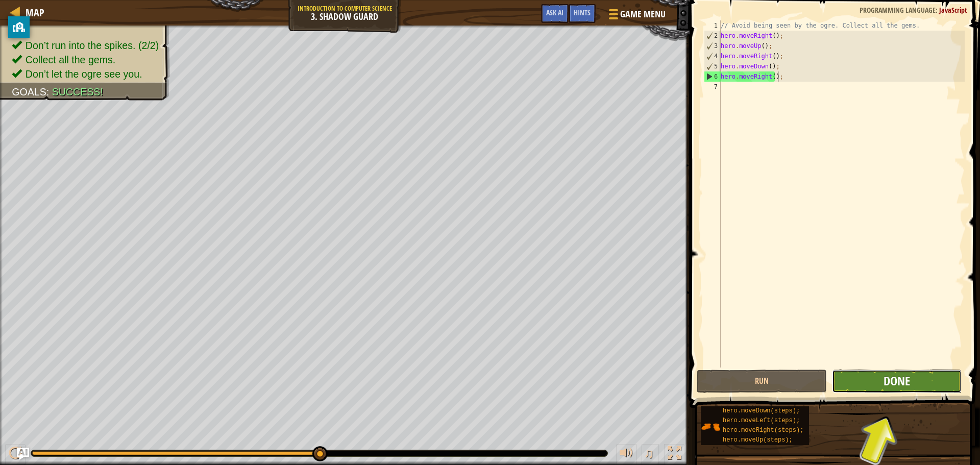
click at [892, 385] on span "Done" at bounding box center [896, 381] width 27 height 16
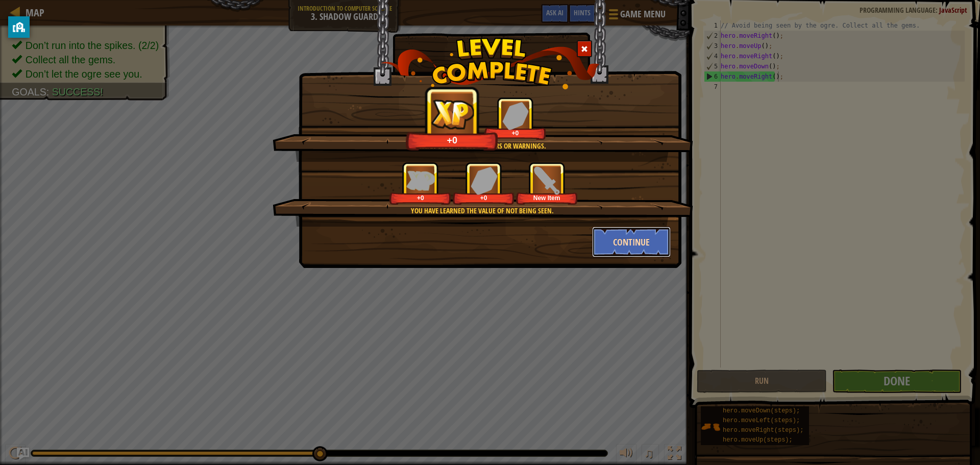
click at [658, 243] on button "Continue" at bounding box center [631, 242] width 79 height 31
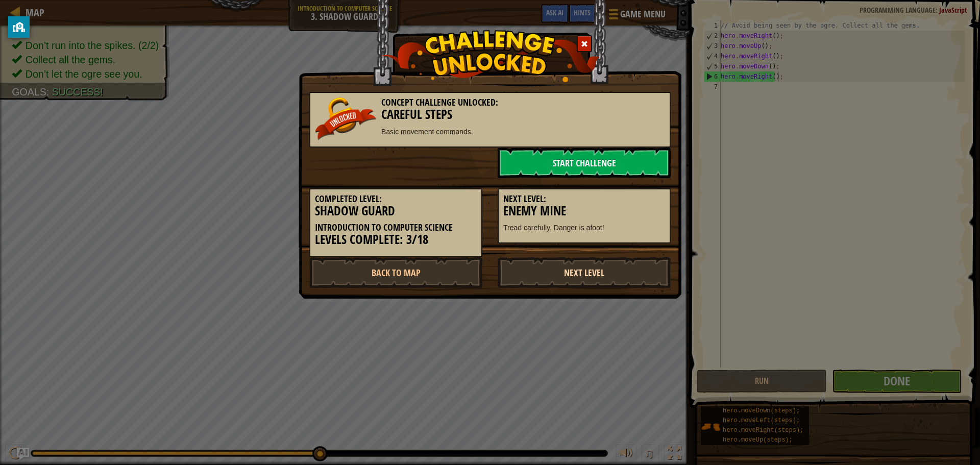
click at [571, 269] on link "Next Level" at bounding box center [584, 272] width 173 height 31
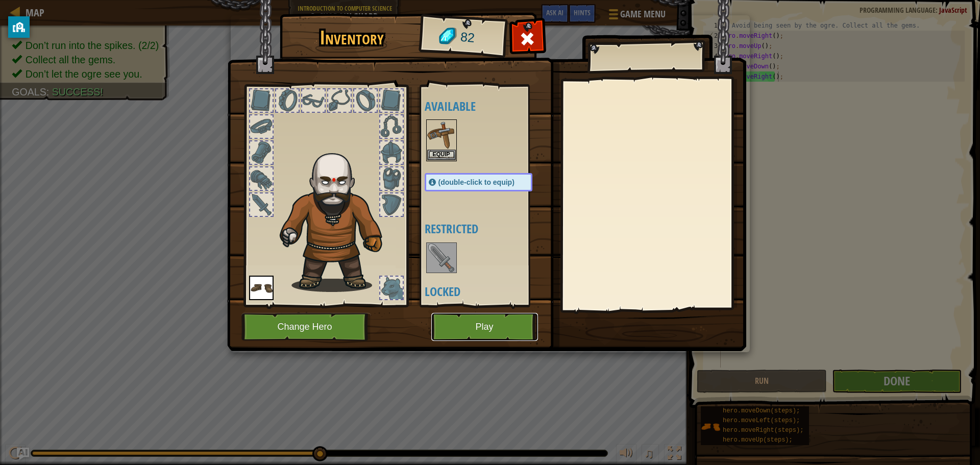
click at [501, 321] on button "Play" at bounding box center [484, 327] width 107 height 28
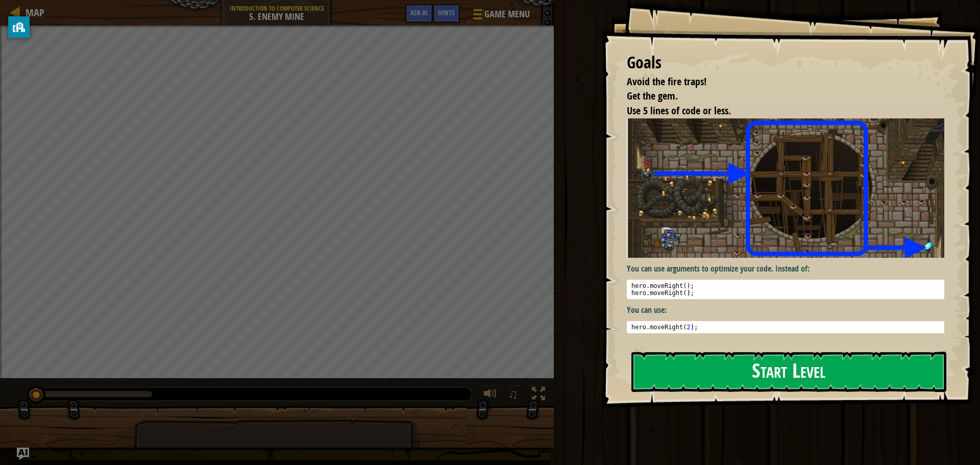
click at [671, 373] on button "Start Level" at bounding box center [788, 372] width 315 height 40
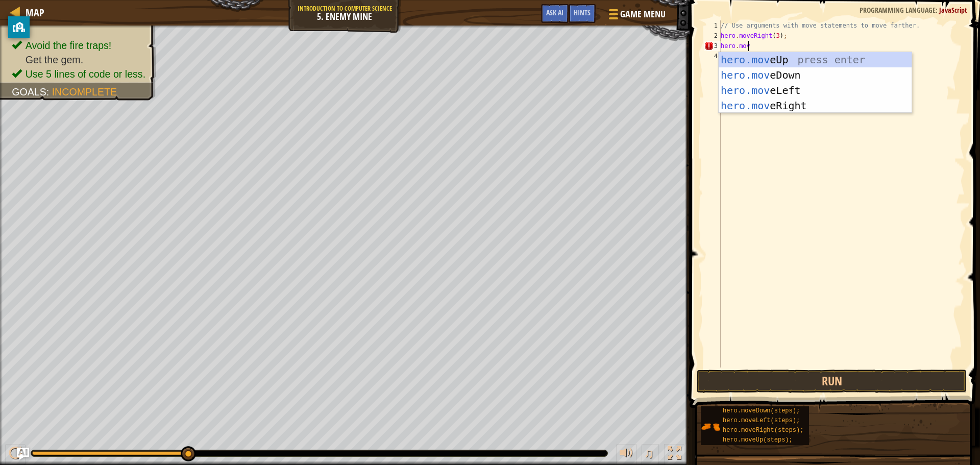
scroll to position [5, 2]
type textarea "hero.move"
click at [766, 106] on div "hero.move Up press enter hero.move Down press enter hero.move Left press enter …" at bounding box center [814, 98] width 193 height 92
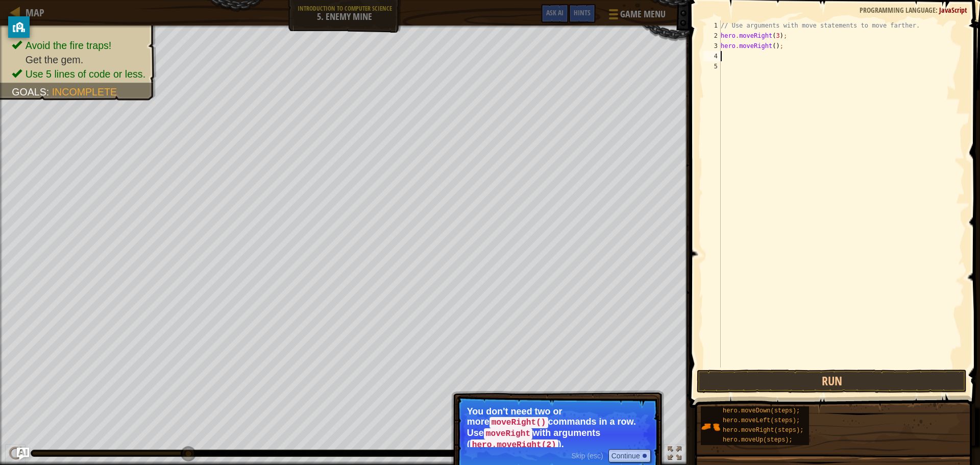
click at [773, 37] on div "// Use arguments with move statements to move farther. hero . moveRight ( 3 ) ;…" at bounding box center [841, 203] width 246 height 367
click at [766, 44] on div "// Use arguments with move statements to move farther. hero . moveRight ( 4 ) ;…" at bounding box center [841, 203] width 246 height 367
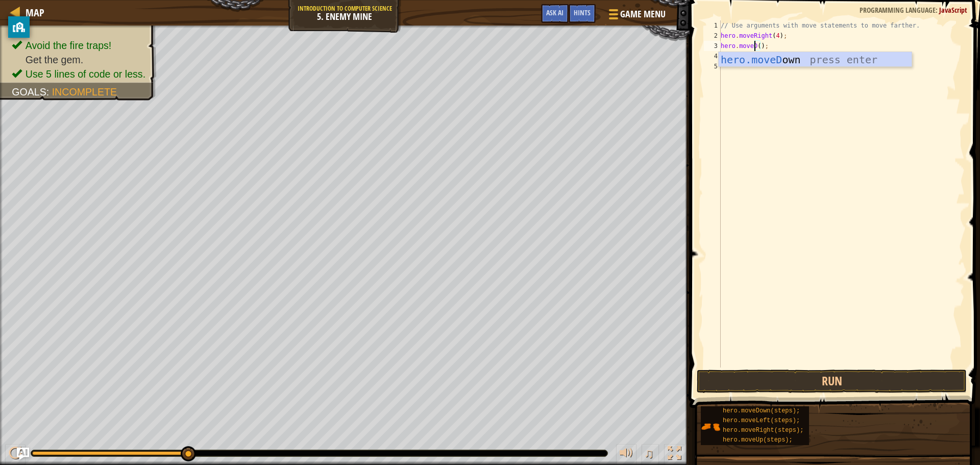
scroll to position [5, 3]
click at [783, 56] on div "hero.moveDo wn press enter" at bounding box center [814, 75] width 193 height 46
type textarea "hero.moveDown(2;"
click at [749, 57] on div "// Use arguments with move statements to move farther. hero . moveRight ( 4 ) ;…" at bounding box center [841, 203] width 246 height 367
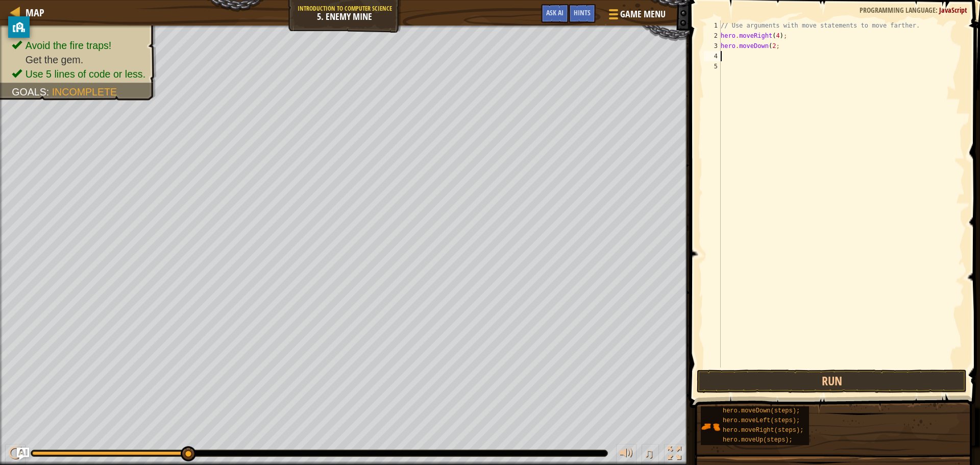
scroll to position [5, 0]
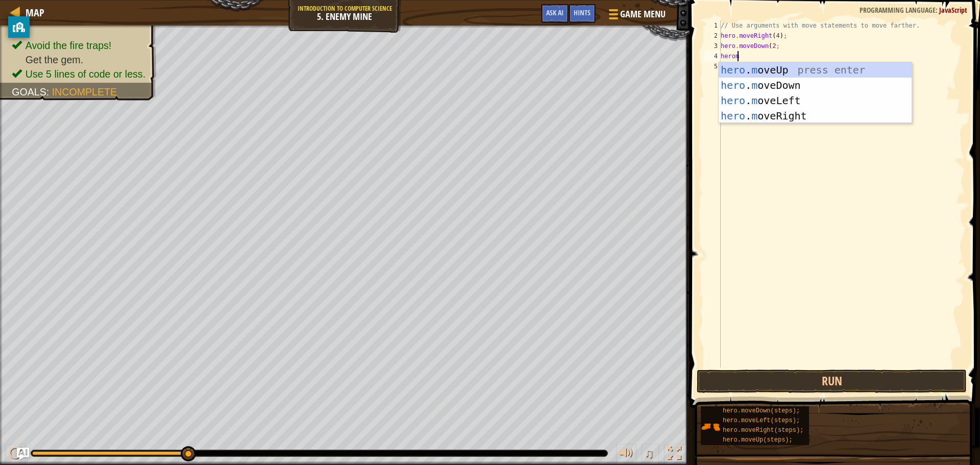
type textarea "hero"
click at [759, 110] on div "hero .moveUp press enter hero .moveDown press enter hero .moveLeft press enter …" at bounding box center [814, 108] width 193 height 92
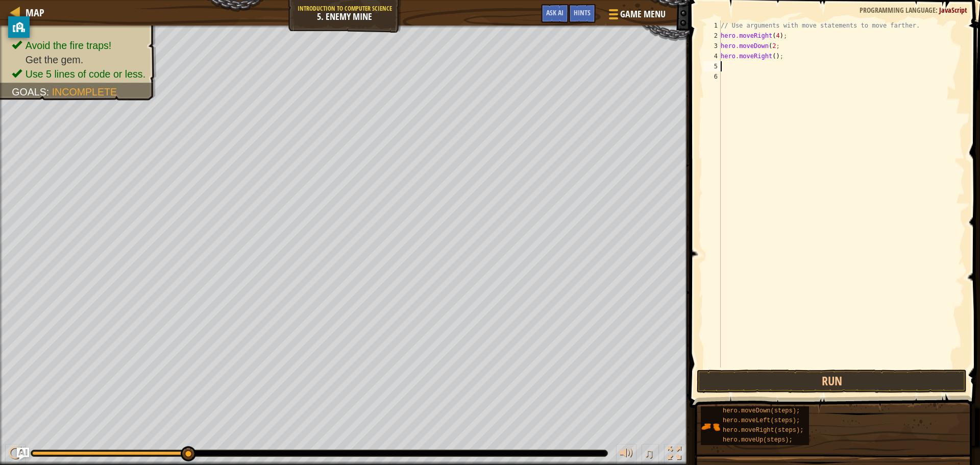
click at [771, 57] on div "// Use arguments with move statements to move farther. hero . moveRight ( 4 ) ;…" at bounding box center [841, 203] width 246 height 367
type textarea "hero.moveRight(2);"
click at [787, 377] on button "Run" at bounding box center [832, 380] width 270 height 23
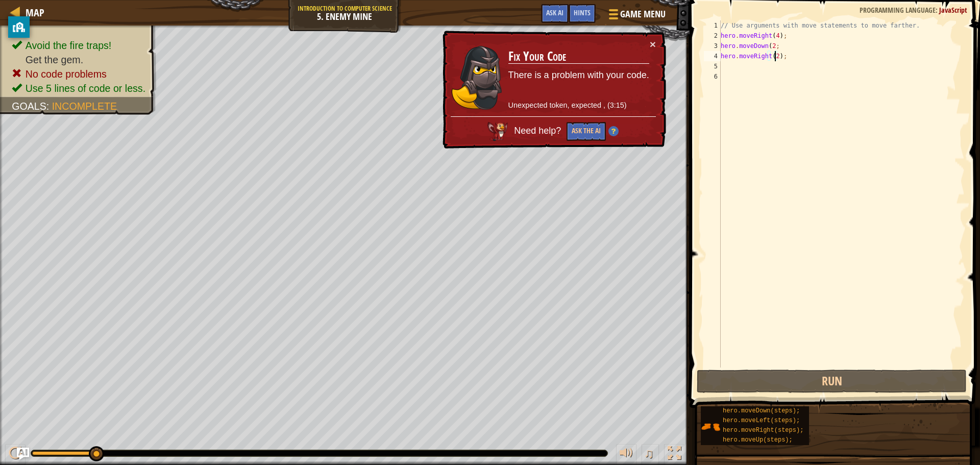
click at [777, 116] on div "// Use arguments with move statements to move farther. hero . moveRight ( 4 ) ;…" at bounding box center [841, 203] width 246 height 367
click at [755, 70] on div "// Use arguments with move statements to move farther. hero . moveRight ( 4 ) ;…" at bounding box center [841, 203] width 246 height 367
click at [766, 57] on div "// Use arguments with move statements to move farther. hero . moveRight ( 4 ) ;…" at bounding box center [841, 203] width 246 height 367
click at [783, 56] on div "// Use arguments with move statements to move farther. hero . moveRight ( 4 ) ;…" at bounding box center [841, 203] width 246 height 367
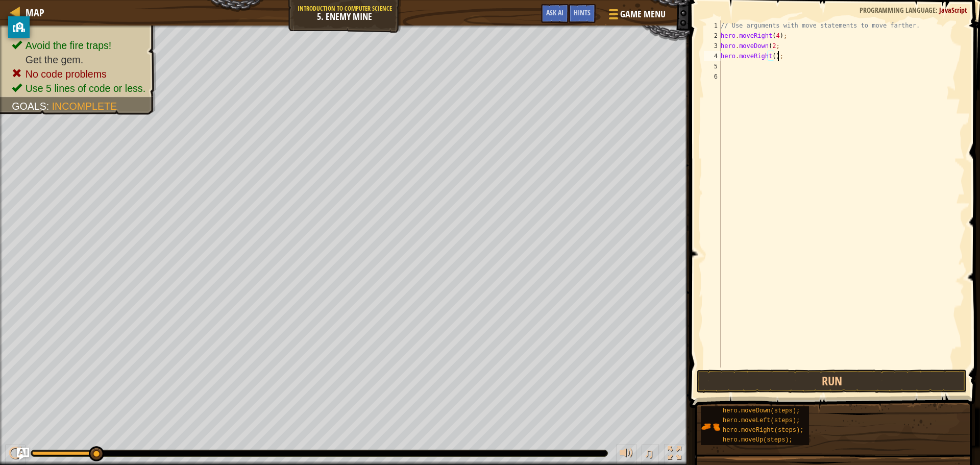
scroll to position [5, 4]
click at [803, 388] on button "Run" at bounding box center [832, 380] width 270 height 23
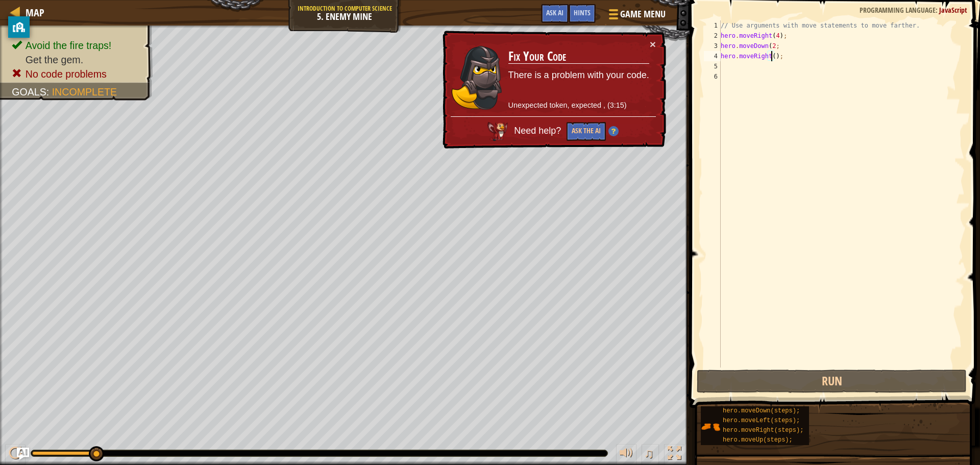
click at [777, 56] on div "// Use arguments with move statements to move farther. hero . moveRight ( 4 ) ;…" at bounding box center [841, 203] width 246 height 367
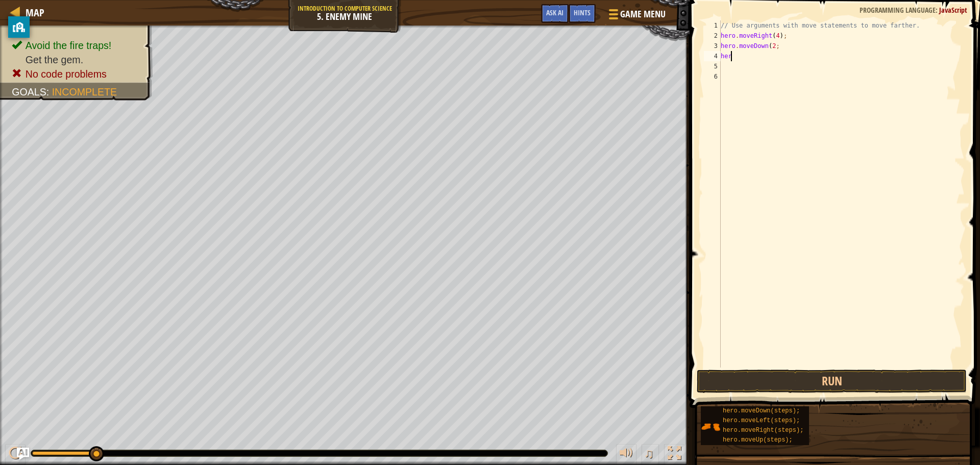
scroll to position [5, 0]
type textarea "h"
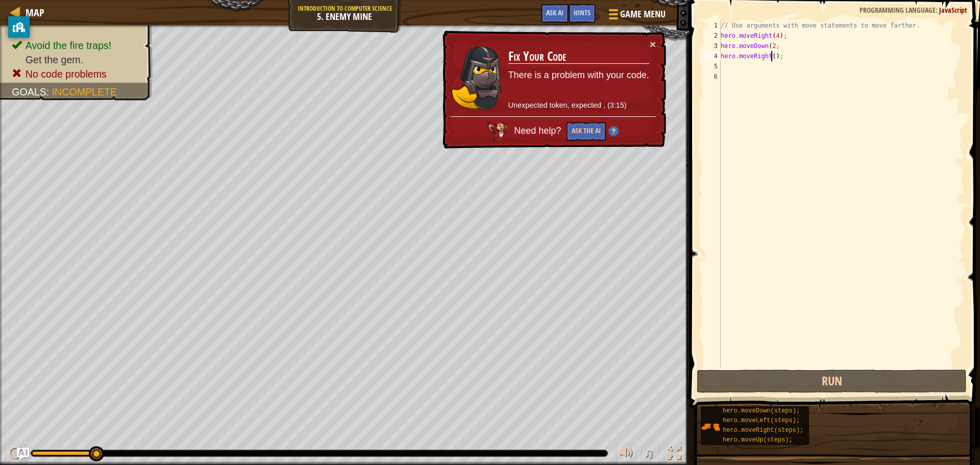
click at [770, 56] on div "// Use arguments with move statements to move farther. hero . moveRight ( 4 ) ;…" at bounding box center [841, 203] width 246 height 367
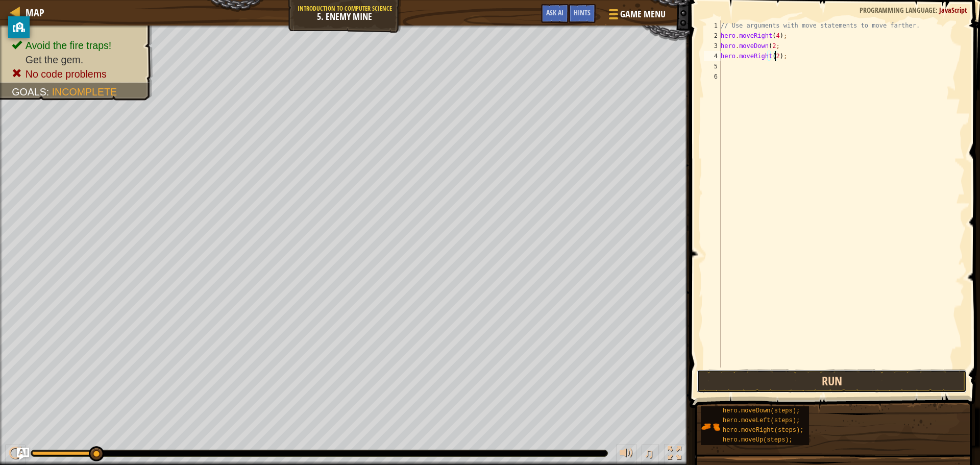
click at [784, 387] on button "Run" at bounding box center [832, 380] width 270 height 23
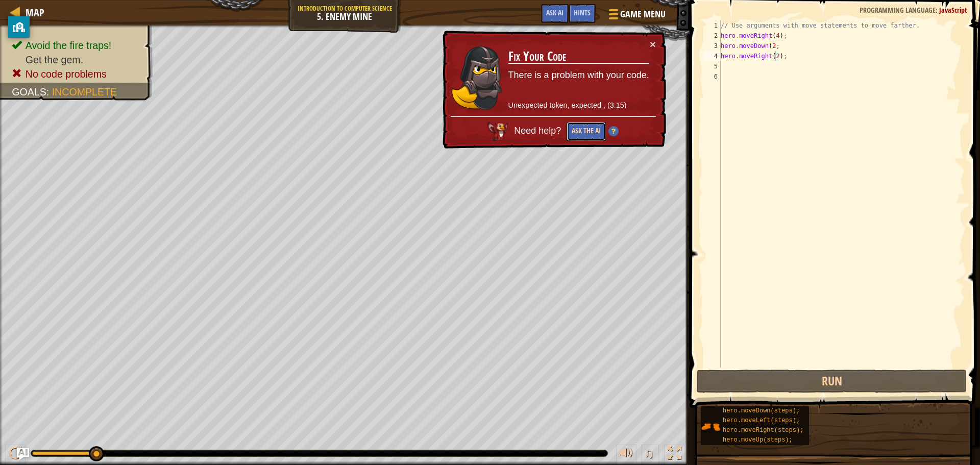
click at [588, 131] on button "Ask the AI" at bounding box center [586, 130] width 39 height 19
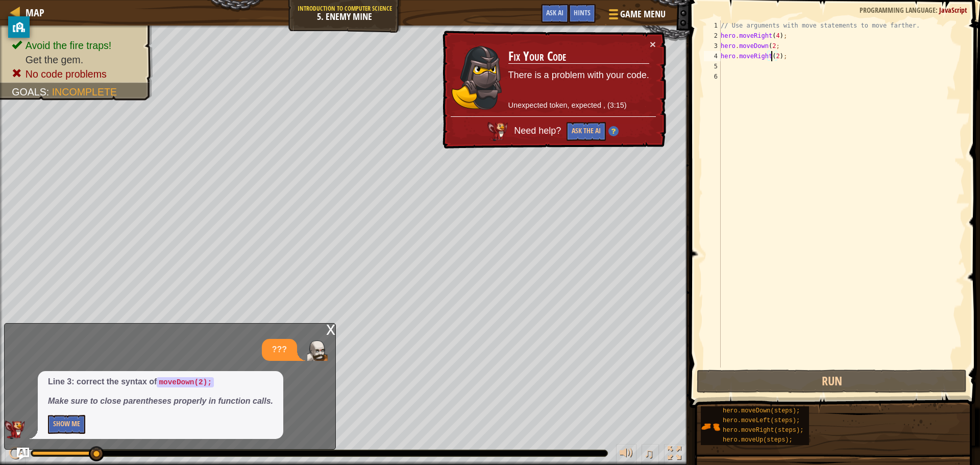
click at [770, 56] on div "// Use arguments with move statements to move farther. hero . moveRight ( 4 ) ;…" at bounding box center [841, 203] width 246 height 367
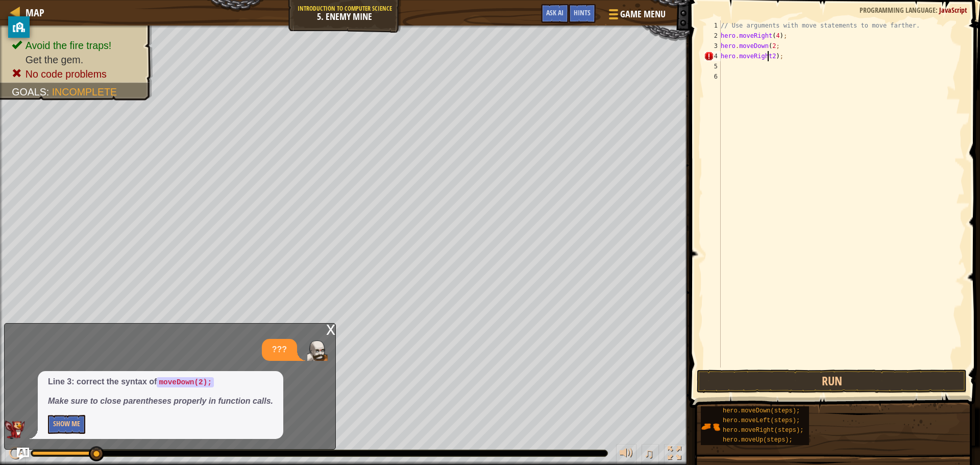
type textarea "hero.moveRight(2);"
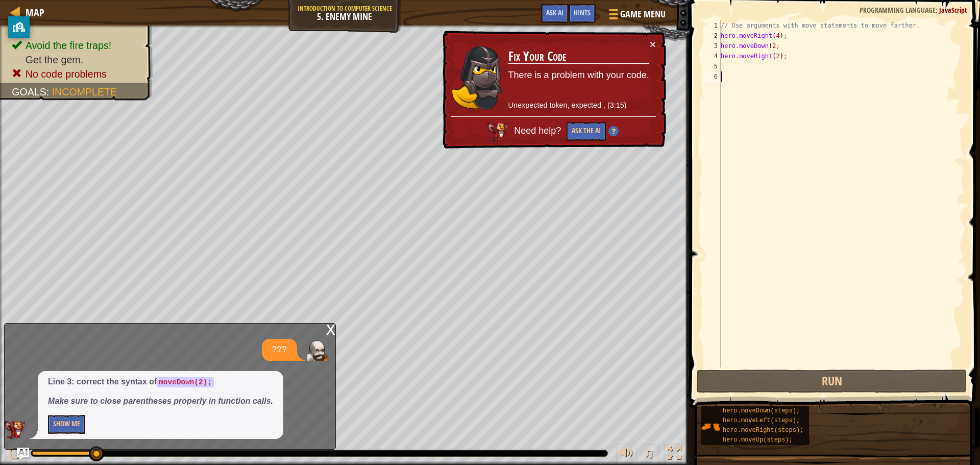
click at [772, 105] on div "// Use arguments with move statements to move farther. hero . moveRight ( 4 ) ;…" at bounding box center [841, 203] width 246 height 367
click at [763, 65] on div "// Use arguments with move statements to move farther. hero . moveRight ( 4 ) ;…" at bounding box center [841, 203] width 246 height 367
click at [770, 44] on div "// Use arguments with move statements to move farther. hero . moveRight ( 4 ) ;…" at bounding box center [841, 203] width 246 height 367
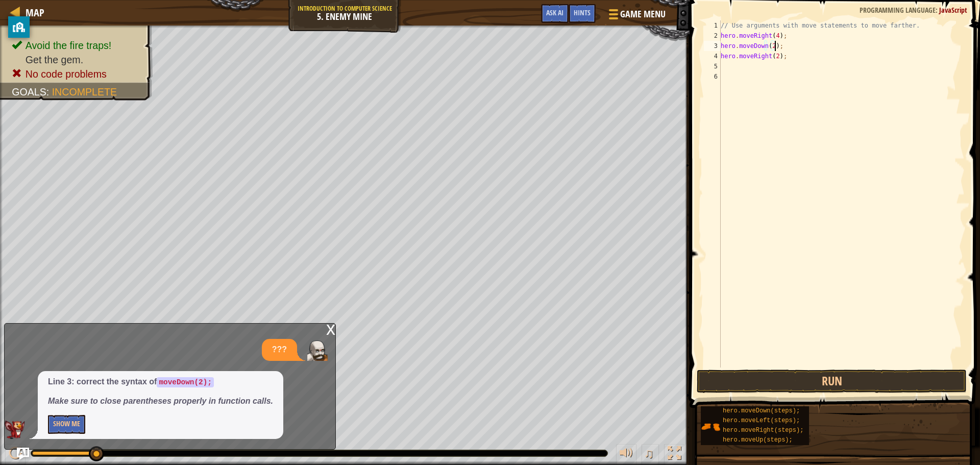
scroll to position [5, 4]
click at [805, 381] on button "Run" at bounding box center [832, 380] width 270 height 23
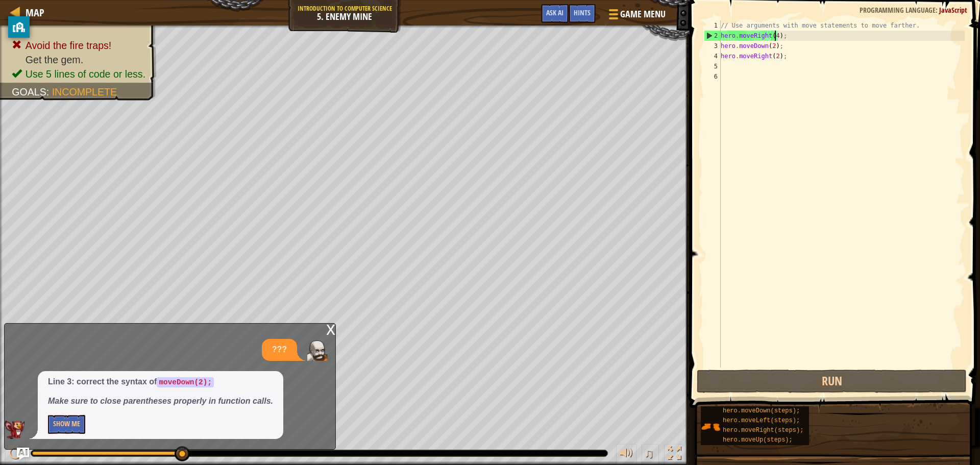
click at [773, 34] on div "// Use arguments with move statements to move farther. hero . moveRight ( 4 ) ;…" at bounding box center [841, 203] width 246 height 367
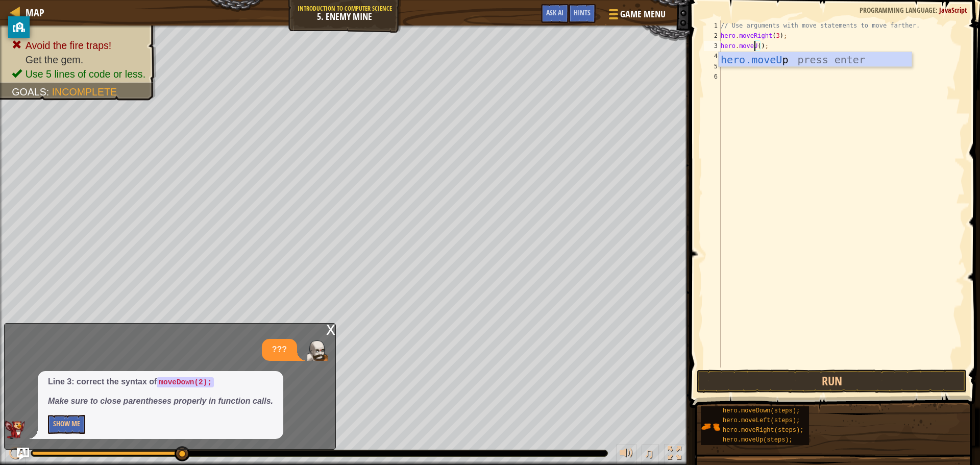
scroll to position [5, 3]
type textarea "hero.moveUp();"
click at [770, 95] on div "// Use arguments with move statements to move farther. hero . moveRight ( 3 ) ;…" at bounding box center [841, 203] width 246 height 367
click at [774, 54] on div "// Use arguments with move statements to move farther. hero . moveRight ( 3 ) ;…" at bounding box center [841, 203] width 246 height 367
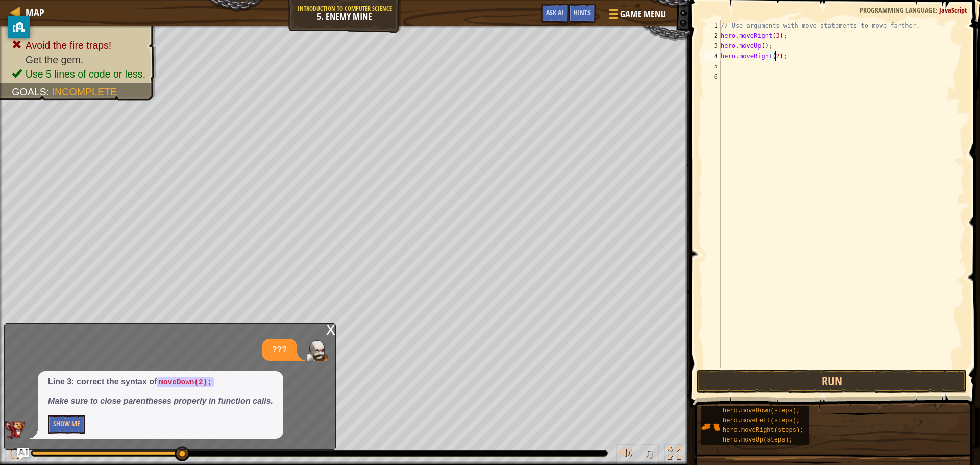
type textarea "hero.moveRight();"
click at [747, 67] on div "// Use arguments with move statements to move farther. hero . moveRight ( 3 ) ;…" at bounding box center [841, 203] width 246 height 367
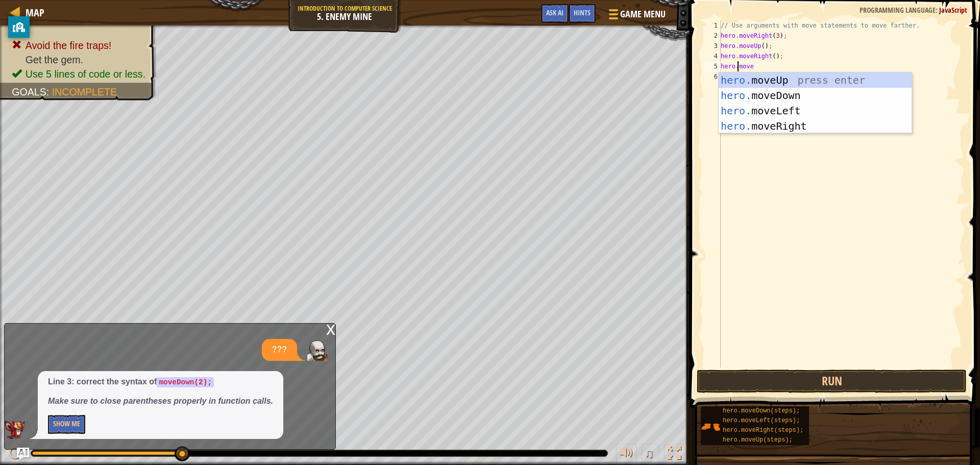
scroll to position [5, 1]
click at [754, 65] on div "// Use arguments with move statements to move farther. hero . moveRight ( 3 ) ;…" at bounding box center [841, 203] width 246 height 367
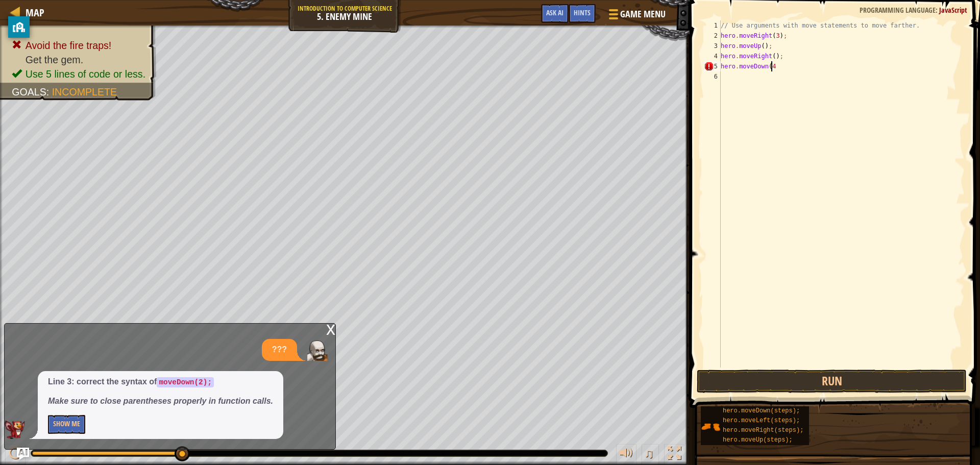
scroll to position [5, 4]
type textarea "hero.moveDown(4);"
click at [757, 77] on div "// Use arguments with move statements to move farther. hero . moveRight ( 3 ) ;…" at bounding box center [841, 203] width 246 height 367
click at [859, 379] on button "Run" at bounding box center [832, 380] width 270 height 23
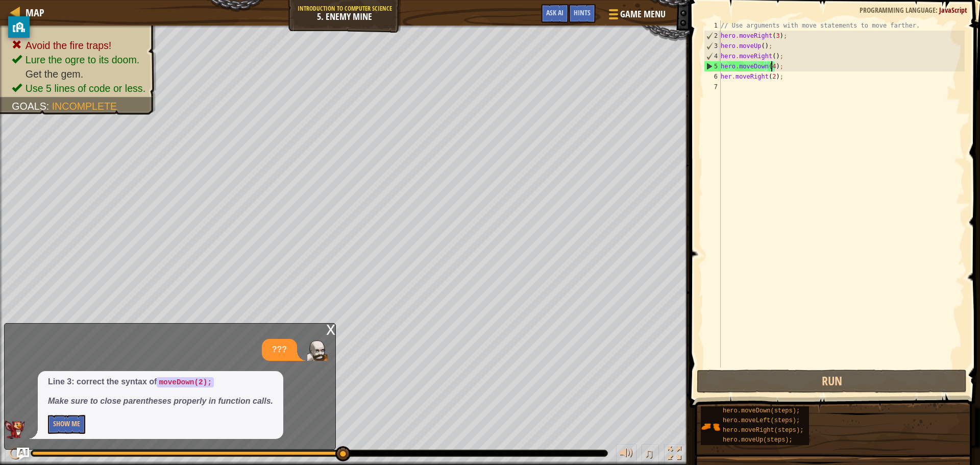
click at [770, 64] on div "// Use arguments with move statements to move farther. hero . moveRight ( 3 ) ;…" at bounding box center [841, 203] width 246 height 367
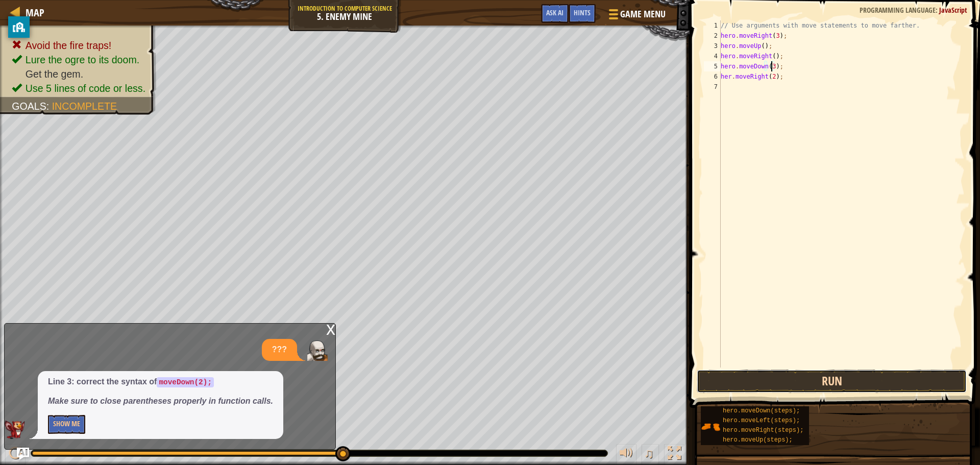
click at [799, 386] on button "Run" at bounding box center [832, 380] width 270 height 23
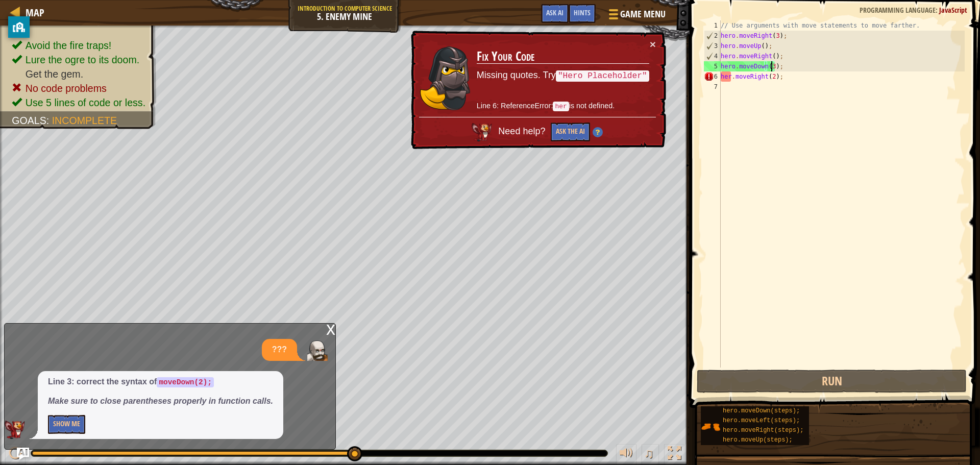
click at [730, 75] on div "// Use arguments with move statements to move farther. hero . moveRight ( 3 ) ;…" at bounding box center [841, 203] width 246 height 367
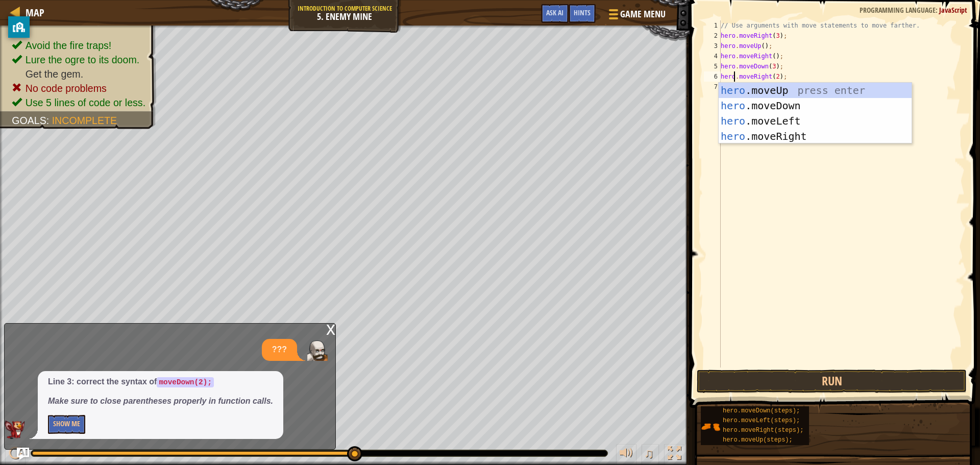
click at [845, 57] on div "// Use arguments with move statements to move farther. hero . moveRight ( 3 ) ;…" at bounding box center [841, 203] width 246 height 367
type textarea "hero.moveRight();"
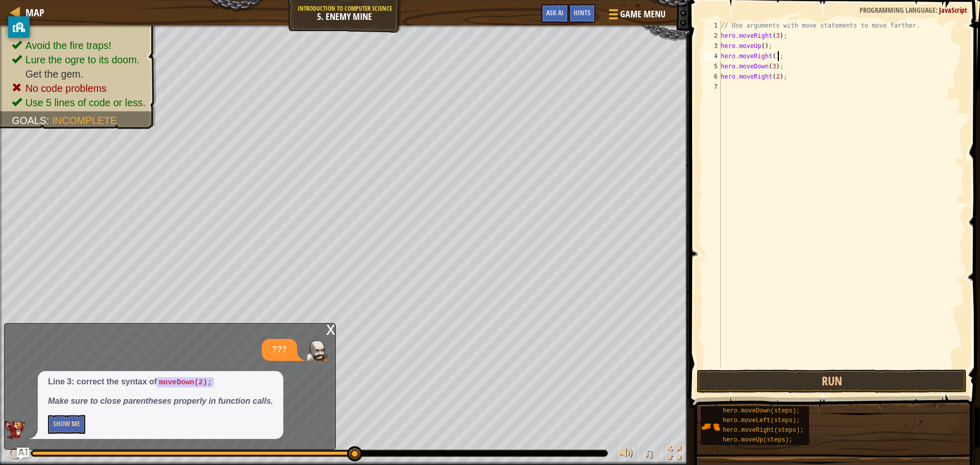
click at [851, 283] on div "// Use arguments with move statements to move farther. hero . moveRight ( 3 ) ;…" at bounding box center [841, 203] width 246 height 367
click at [829, 390] on button "Run" at bounding box center [832, 380] width 270 height 23
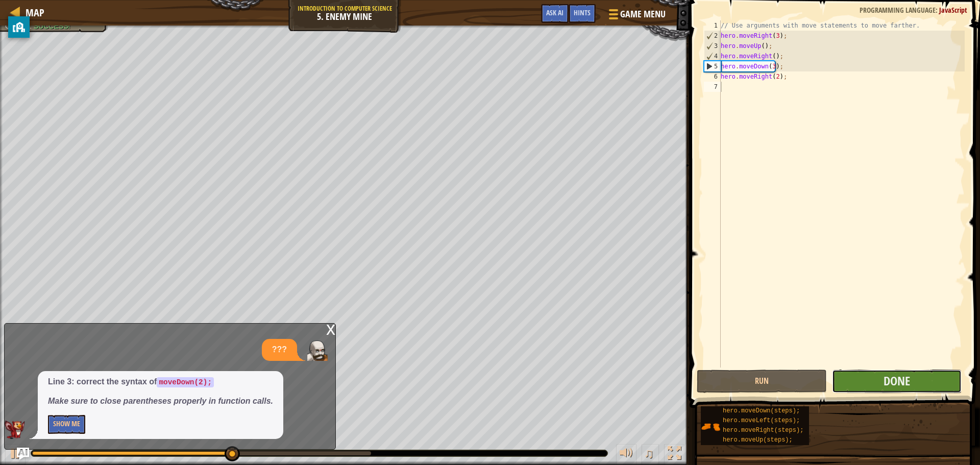
click at [860, 374] on button "Done" at bounding box center [897, 380] width 130 height 23
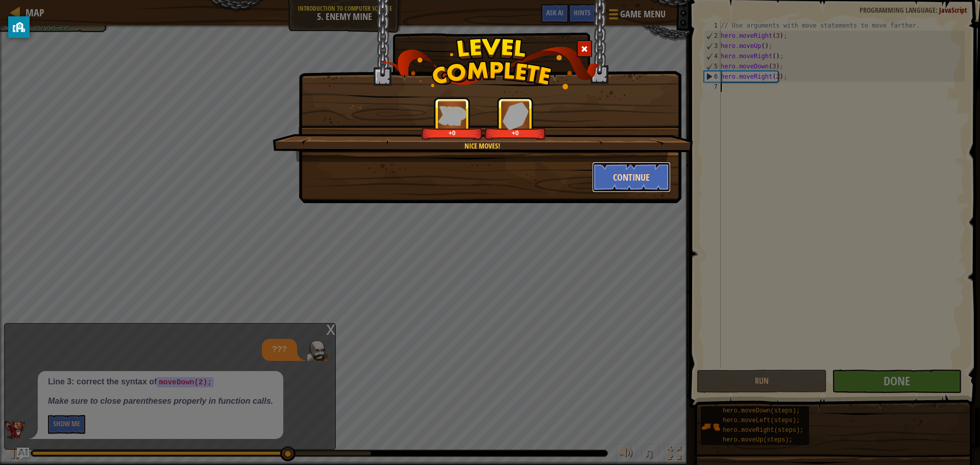
click at [623, 184] on button "Continue" at bounding box center [631, 177] width 79 height 31
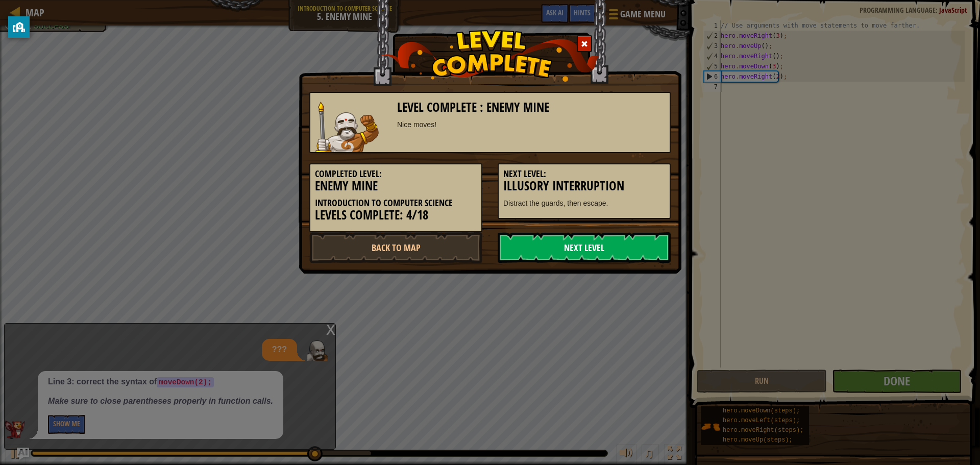
click at [573, 248] on link "Next Level" at bounding box center [584, 247] width 173 height 31
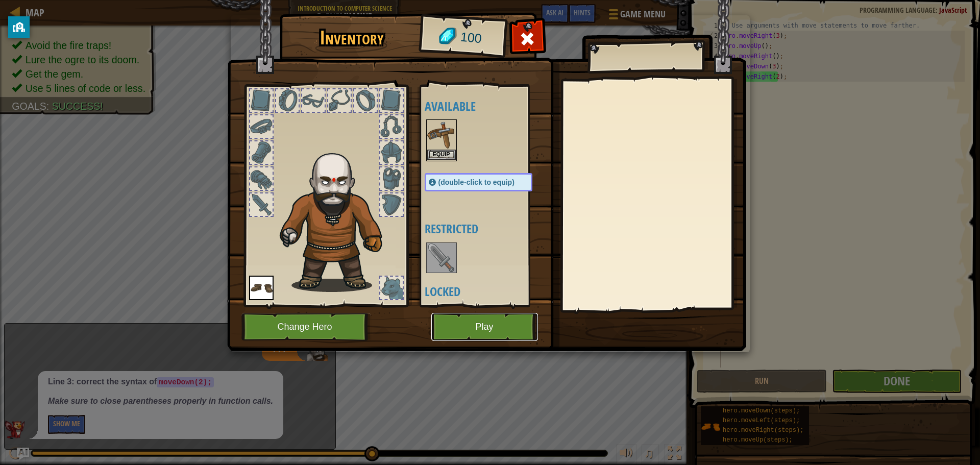
click at [475, 315] on button "Play" at bounding box center [484, 327] width 107 height 28
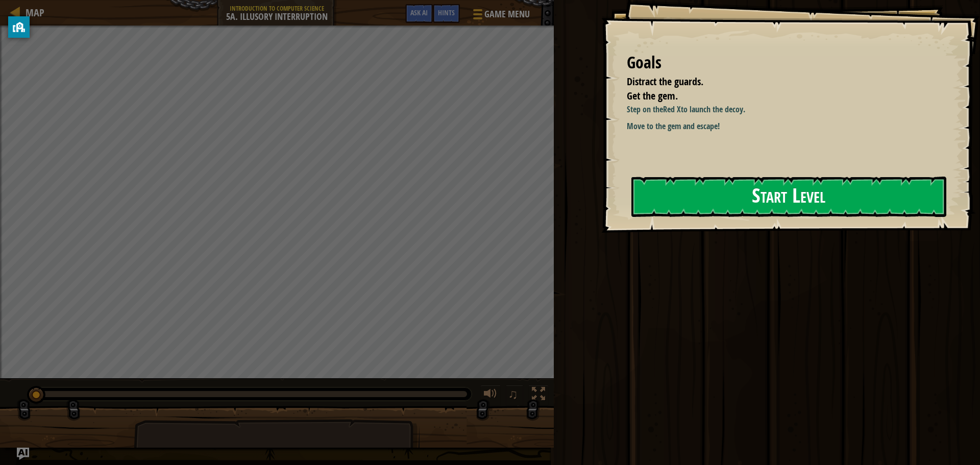
click at [675, 189] on button "Start Level" at bounding box center [788, 197] width 315 height 40
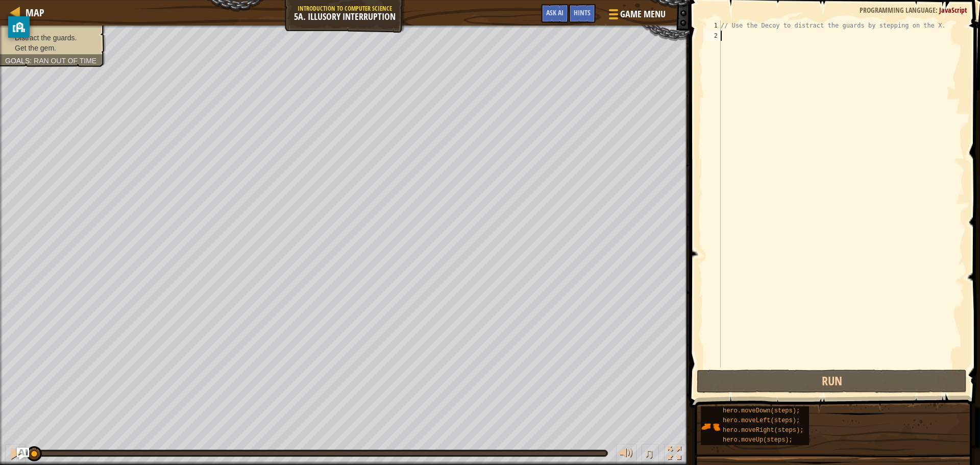
click at [853, 160] on div "// Use the Decoy to distract the guards by stepping on the X." at bounding box center [841, 203] width 246 height 367
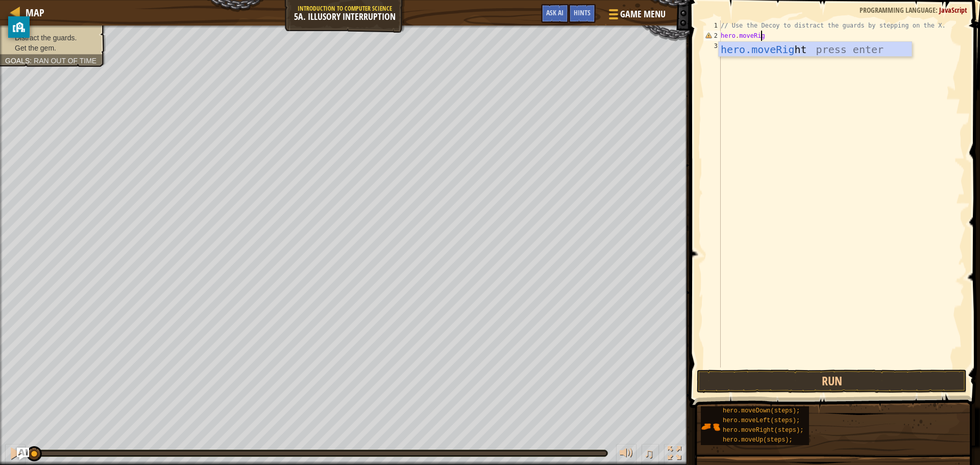
scroll to position [5, 3]
type textarea "hero.moveRight"
click at [853, 160] on div "// Use the Decoy to distract the guards by stepping on the X. hero . moveRight" at bounding box center [841, 203] width 246 height 367
click at [778, 35] on div "// Use the Decoy to distract the guards by stepping on the X. hero . moveRight …" at bounding box center [841, 203] width 246 height 367
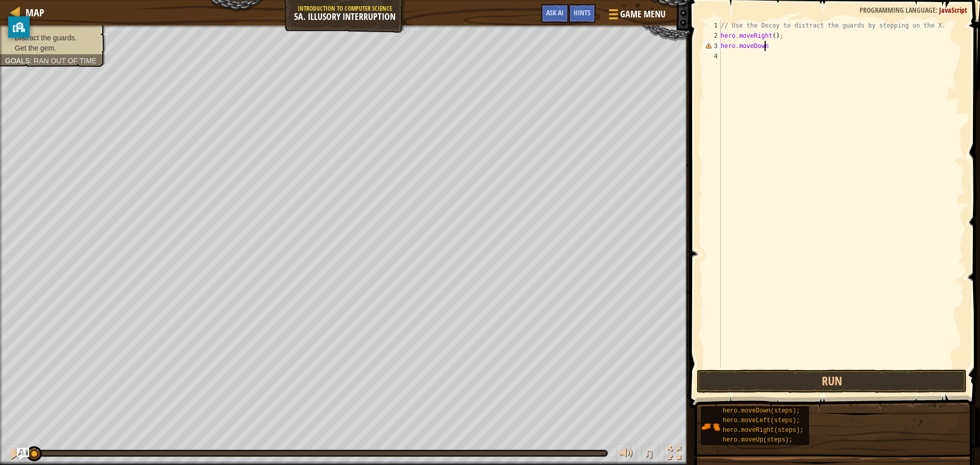
click at [770, 45] on div "// Use the Decoy to distract the guards by stepping on the X. hero . moveRight …" at bounding box center [841, 203] width 246 height 367
type textarea "hero.moveDown(2);"
click at [754, 52] on div "// Use the Decoy to distract the guards by stepping on the X. hero . moveRight …" at bounding box center [841, 203] width 246 height 367
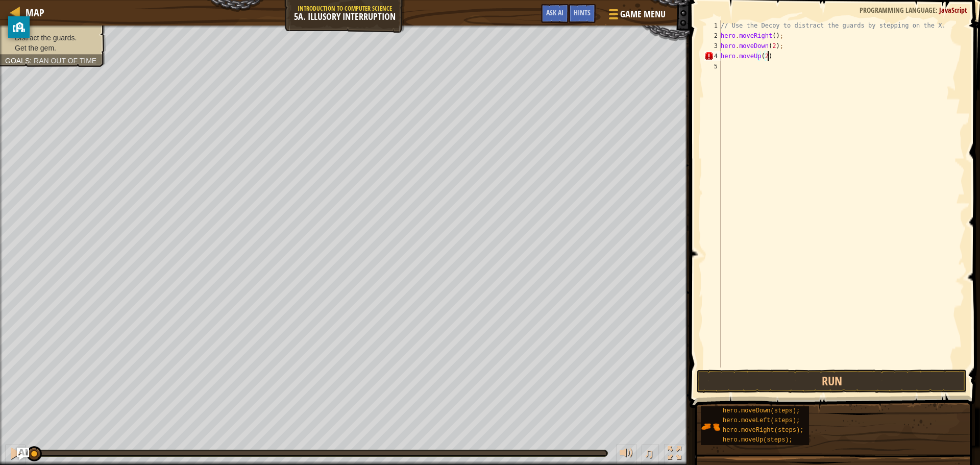
scroll to position [5, 4]
type textarea "hero.moveUp(2);"
click at [812, 70] on div "// Use the Decoy to distract the guards by stepping on the X. hero . moveRight …" at bounding box center [841, 203] width 246 height 367
type textarea "hero.moveRight(4);"
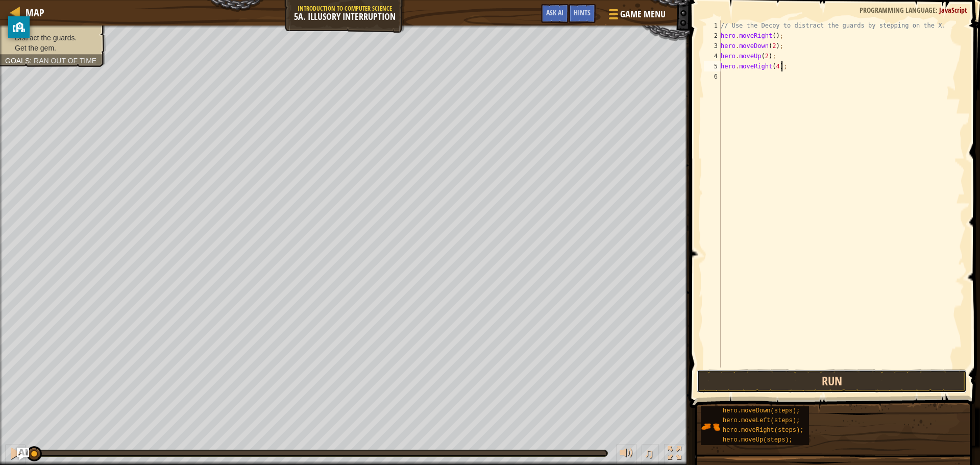
click at [791, 374] on button "Run" at bounding box center [832, 380] width 270 height 23
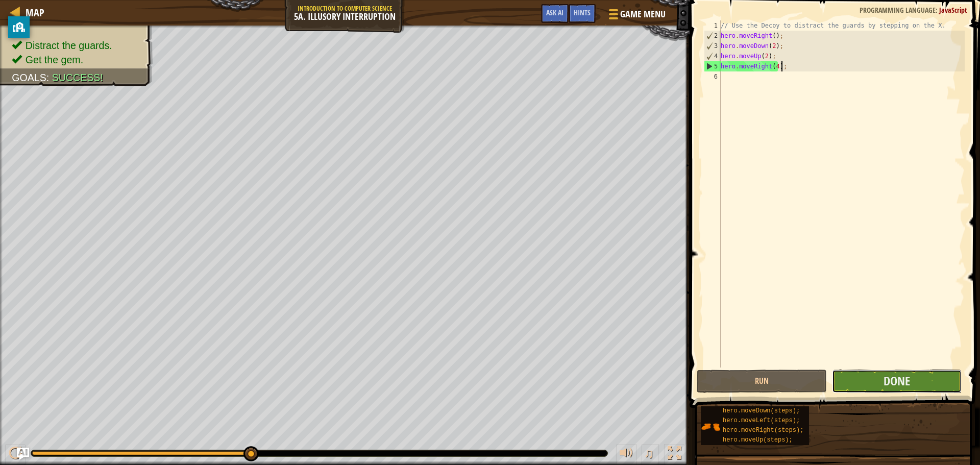
click at [921, 375] on button "Done" at bounding box center [897, 380] width 130 height 23
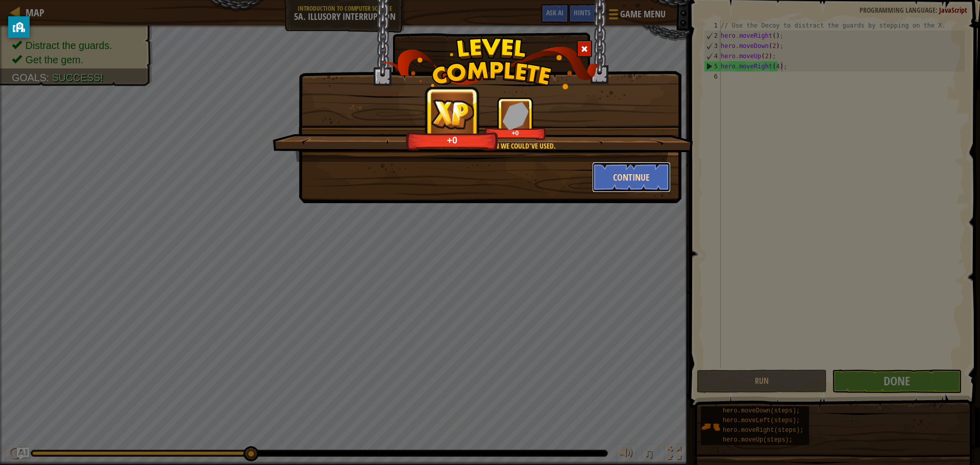
click at [629, 173] on button "Continue" at bounding box center [631, 177] width 79 height 31
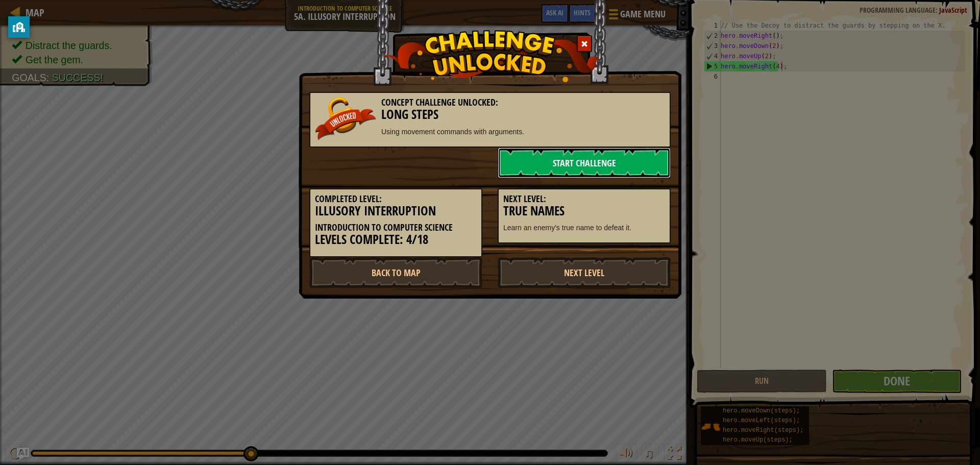
click at [629, 173] on link "Start Challenge" at bounding box center [584, 162] width 173 height 31
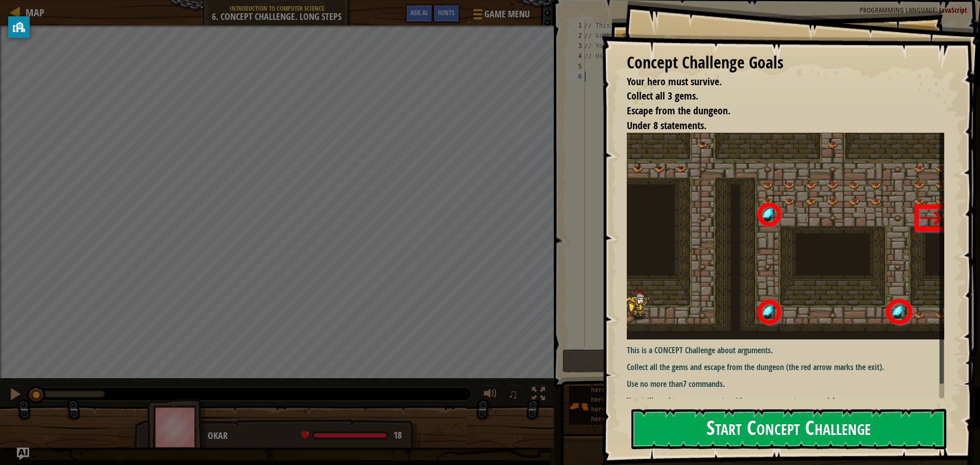
click at [699, 206] on div "Concept Challenge Goals Your hero must survive. Collect all 3 gems. Escape from…" at bounding box center [790, 232] width 379 height 465
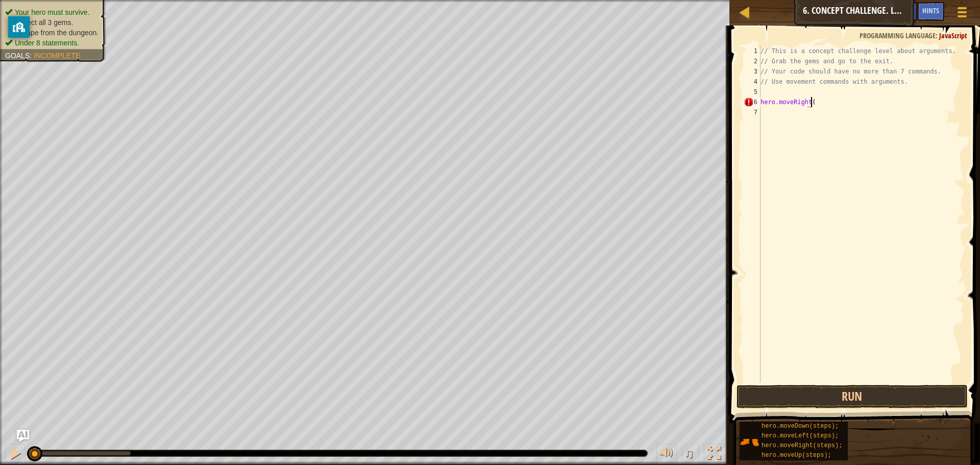
scroll to position [5, 4]
type textarea "hero.moveRight();"
click at [810, 140] on div "// This is a concept challenge level about arguments. // Grab the gems and go t…" at bounding box center [861, 224] width 206 height 357
type textarea "H"
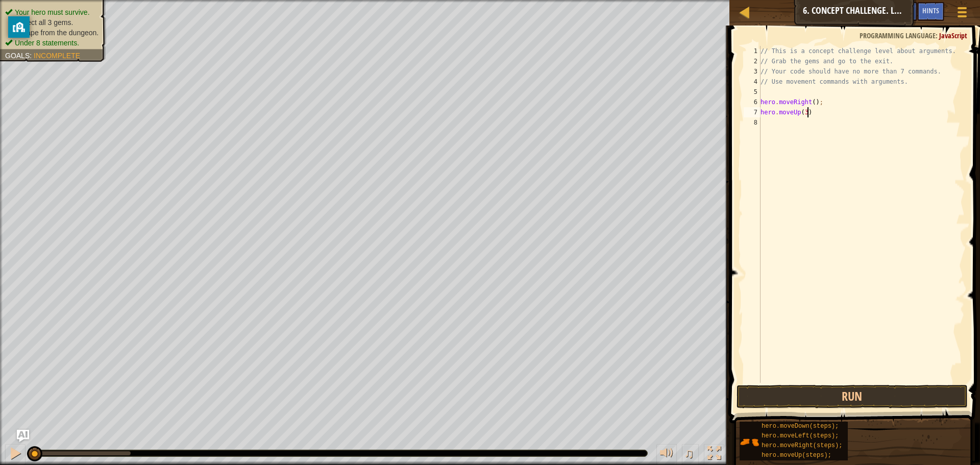
scroll to position [5, 4]
type textarea "hero.moveUp(3);"
type textarea "hero.moveRight(2);"
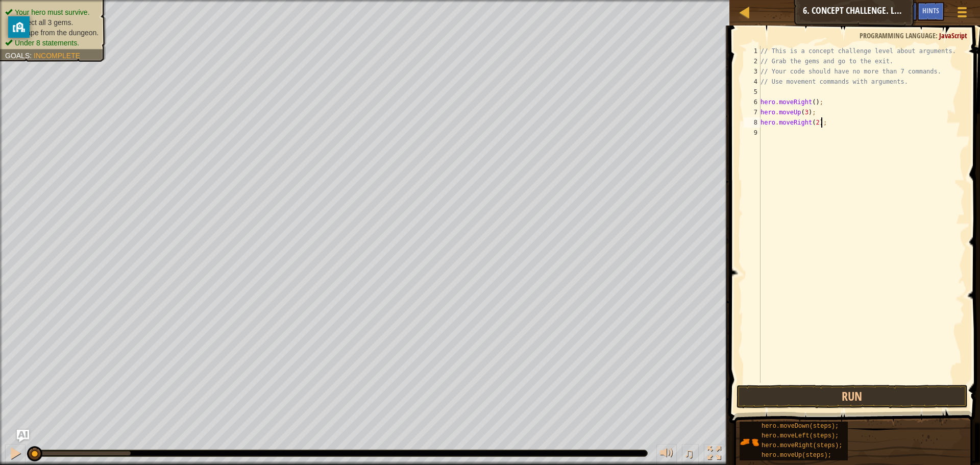
click at [786, 134] on div "// This is a concept challenge level about arguments. // Grab the gems and go t…" at bounding box center [861, 224] width 206 height 357
click at [777, 132] on div "// This is a concept challenge level about arguments. // Grab the gems and go t…" at bounding box center [862, 224] width 203 height 357
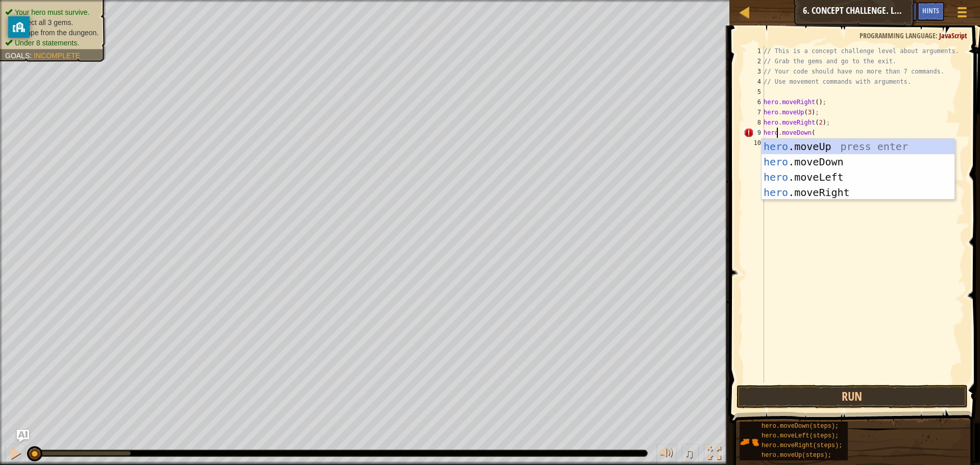
click at [845, 128] on div "// This is a concept challenge level about arguments. // Grab the gems and go t…" at bounding box center [862, 224] width 203 height 357
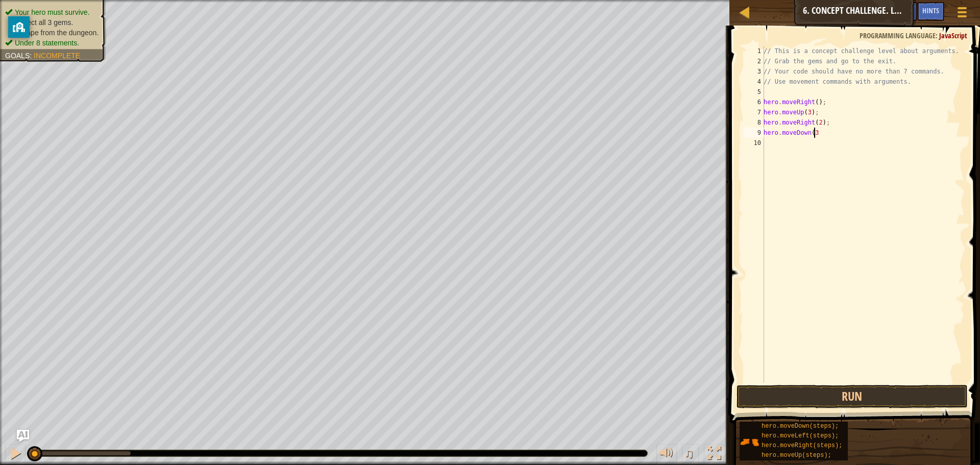
scroll to position [5, 4]
type textarea "hero.moveDown(3);"
click at [796, 166] on div "// This is a concept challenge level about arguments. // Grab the gems and go t…" at bounding box center [862, 224] width 203 height 357
type textarea "hero.moveLeft();"
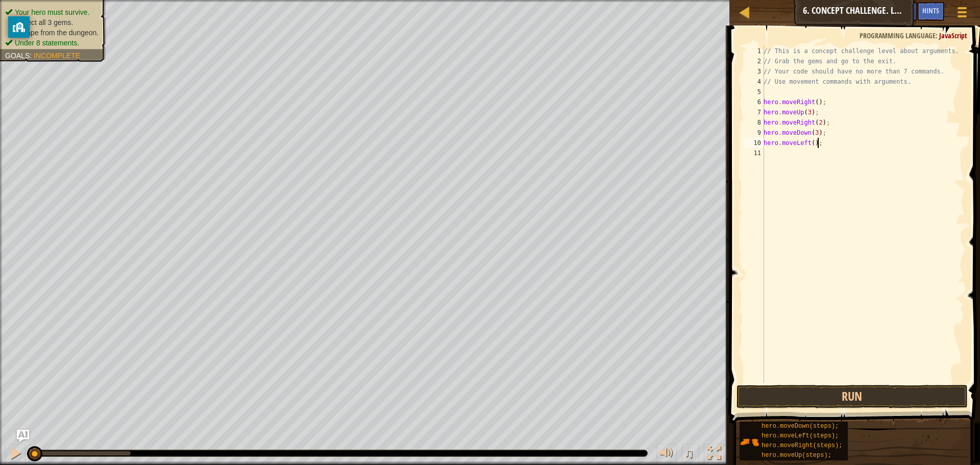
scroll to position [5, 4]
click at [789, 158] on div "// This is a concept challenge level about arguments. // Grab the gems and go t…" at bounding box center [862, 224] width 203 height 357
type textarea "hero.moveUp(2);"
click at [789, 158] on div "// This is a concept challenge level about arguments. // Grab the gems and go t…" at bounding box center [862, 224] width 203 height 357
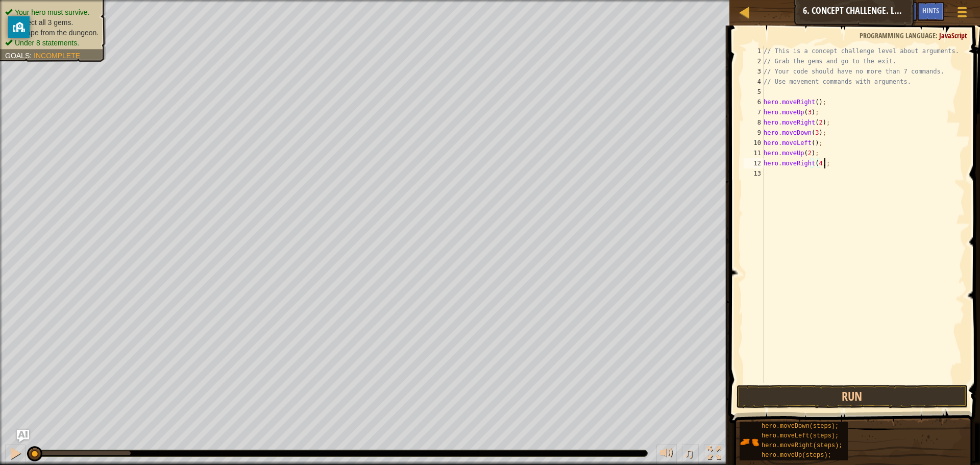
scroll to position [5, 5]
type textarea "hero.moveRight(4);"
click at [822, 404] on button "Run" at bounding box center [851, 396] width 231 height 23
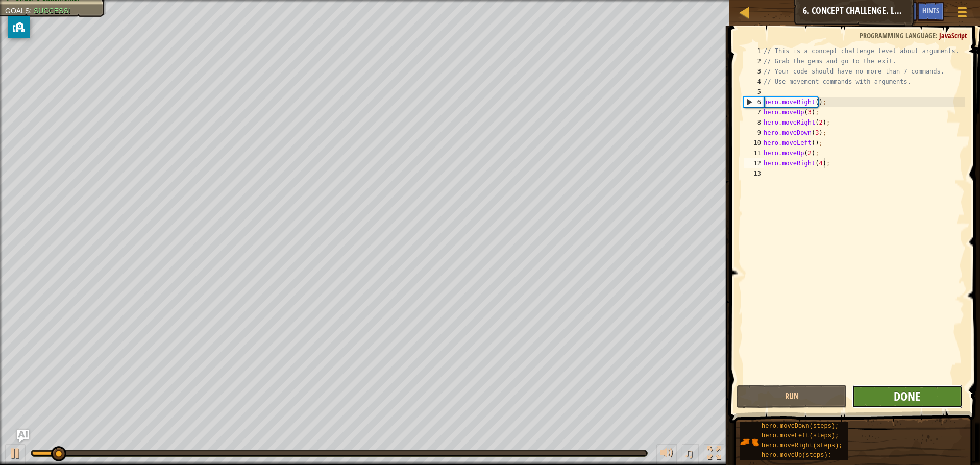
click at [903, 401] on span "Done" at bounding box center [907, 396] width 27 height 16
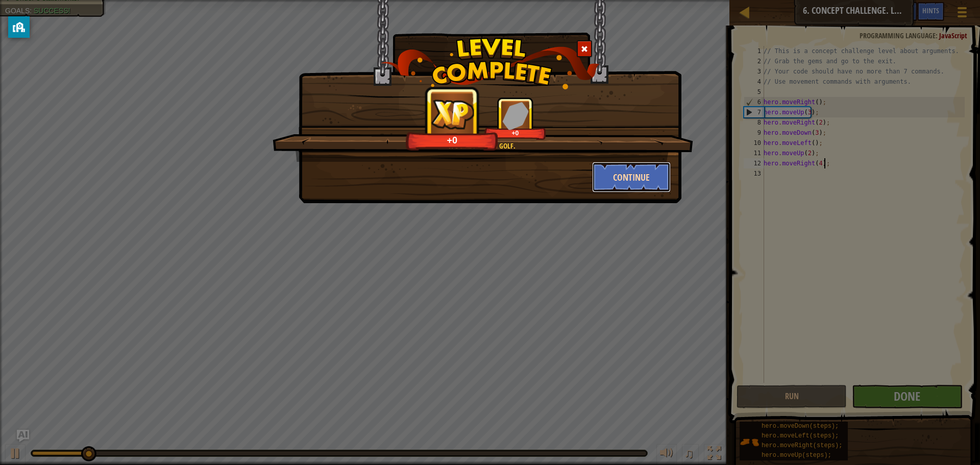
click at [642, 168] on button "Continue" at bounding box center [631, 177] width 79 height 31
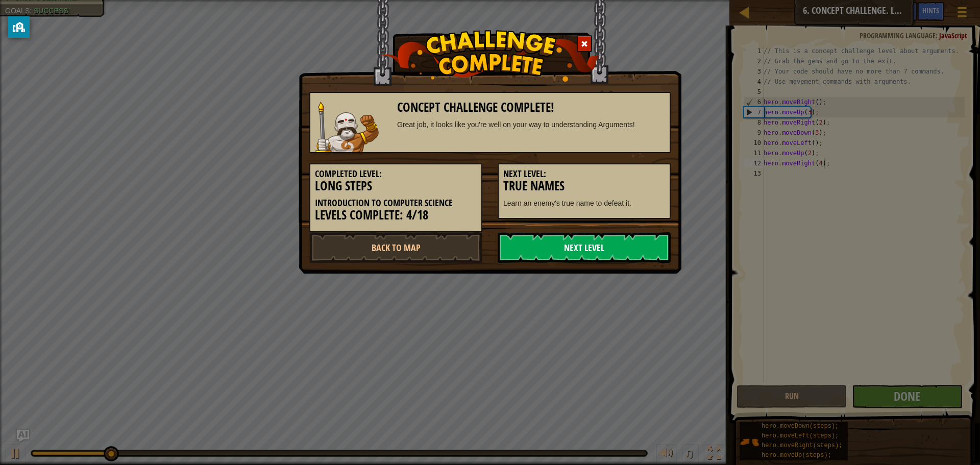
click at [594, 253] on link "Next Level" at bounding box center [584, 247] width 173 height 31
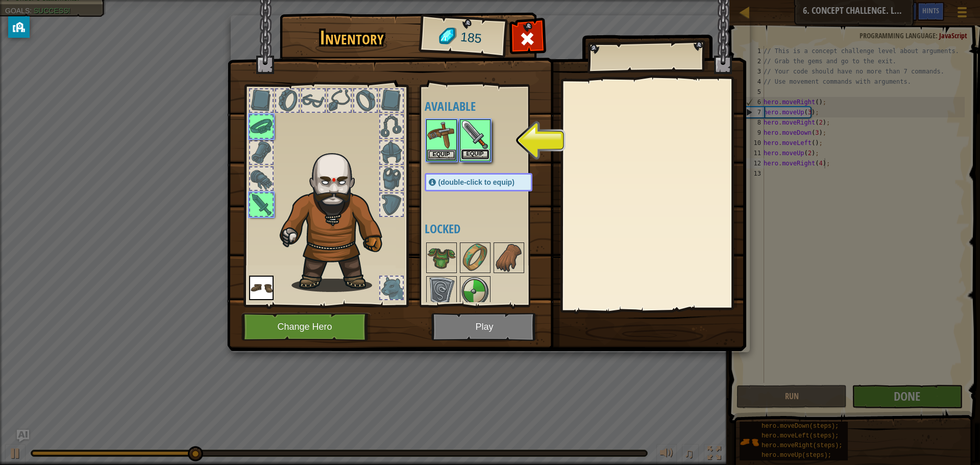
click at [475, 158] on button "Equip" at bounding box center [475, 154] width 29 height 11
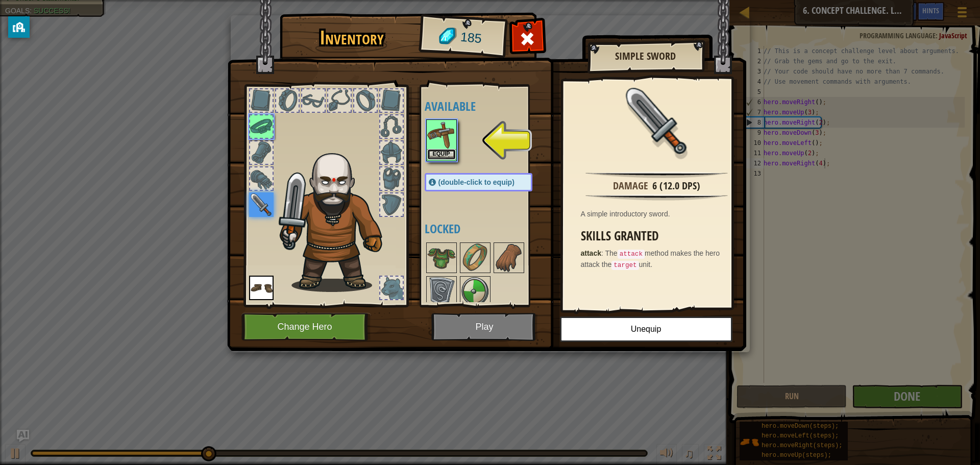
click at [441, 155] on button "Equip" at bounding box center [441, 154] width 29 height 11
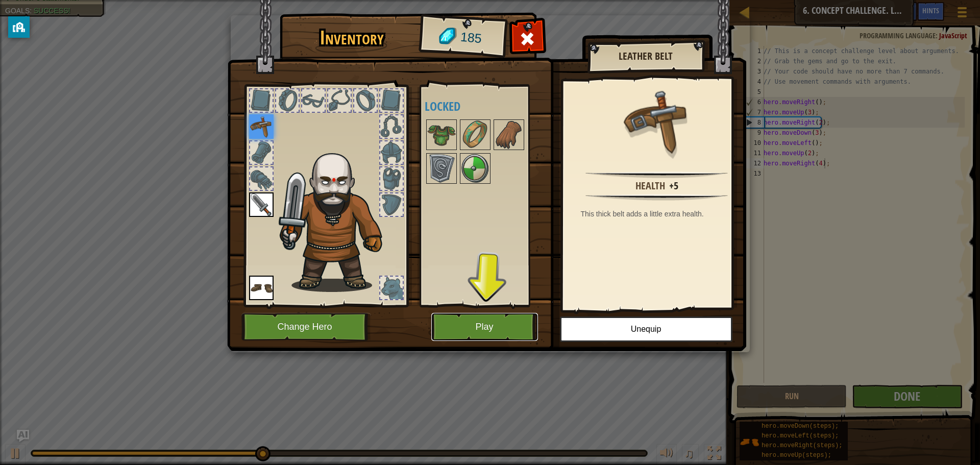
click at [535, 329] on button "Play" at bounding box center [484, 327] width 107 height 28
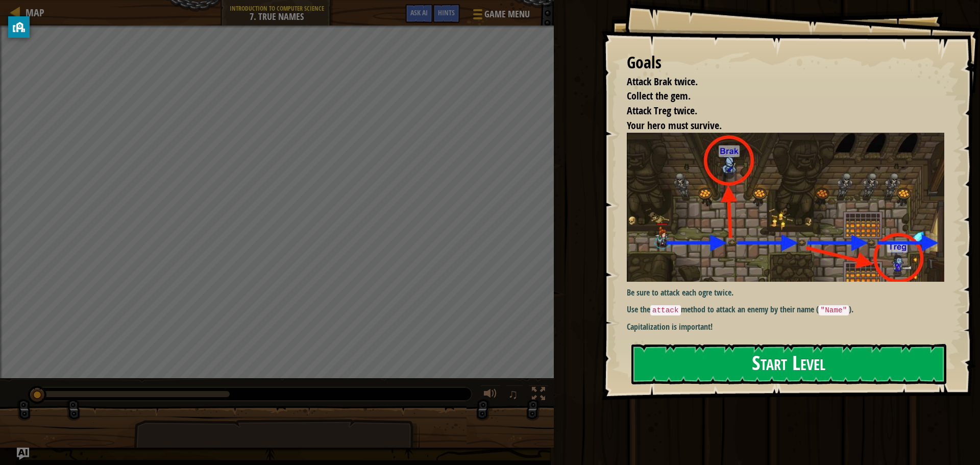
click at [701, 362] on button "Start Level" at bounding box center [788, 364] width 315 height 40
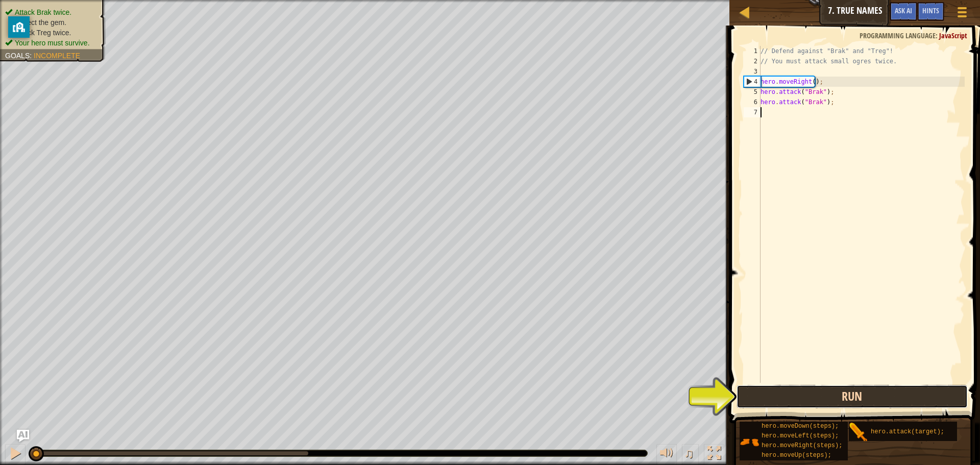
click at [845, 406] on button "Run" at bounding box center [851, 396] width 231 height 23
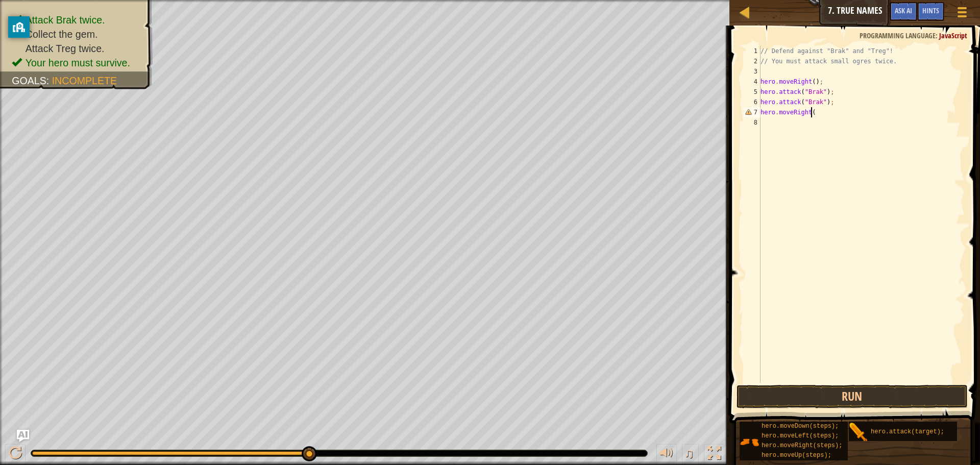
scroll to position [5, 4]
type textarea "hero.moveRight();"
click at [822, 124] on div "// Defend against "Brak" and "Treg"! // You must attack small ogres twice. hero…" at bounding box center [861, 224] width 206 height 357
type textarea "hero.attack(Treg");"
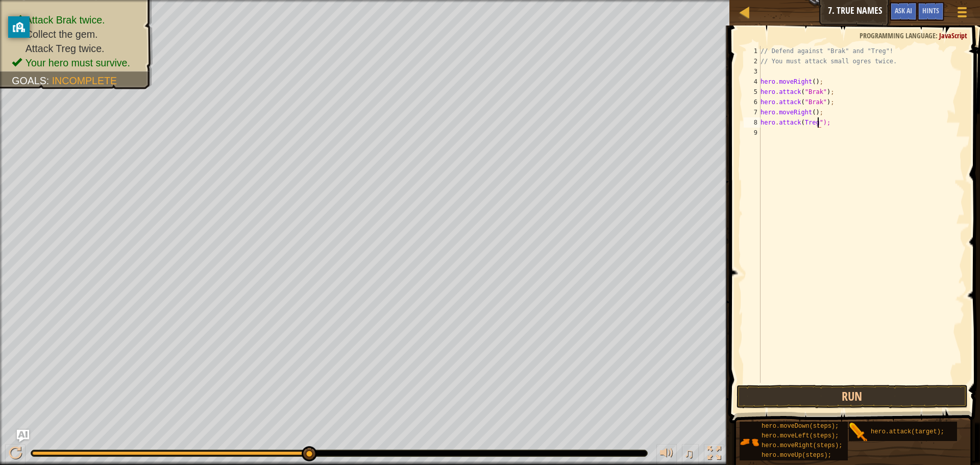
scroll to position [5, 0]
click at [800, 121] on div "// Defend against "Brak" and "Treg"! // You must attack small ogres twice. hero…" at bounding box center [861, 224] width 206 height 357
type textarea "hero.attack("Treg");"
click at [797, 131] on div "// Defend against "Brak" and "Treg"! // You must attack small ogres twice. hero…" at bounding box center [861, 224] width 206 height 357
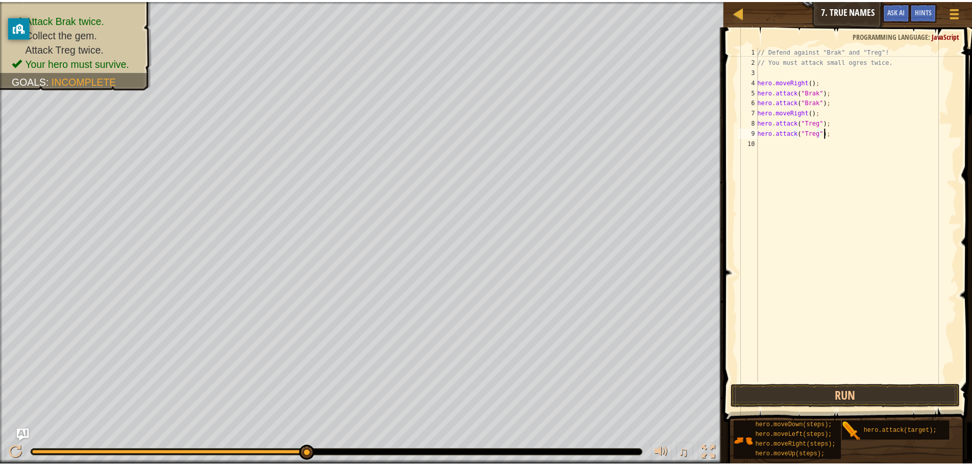
scroll to position [5, 5]
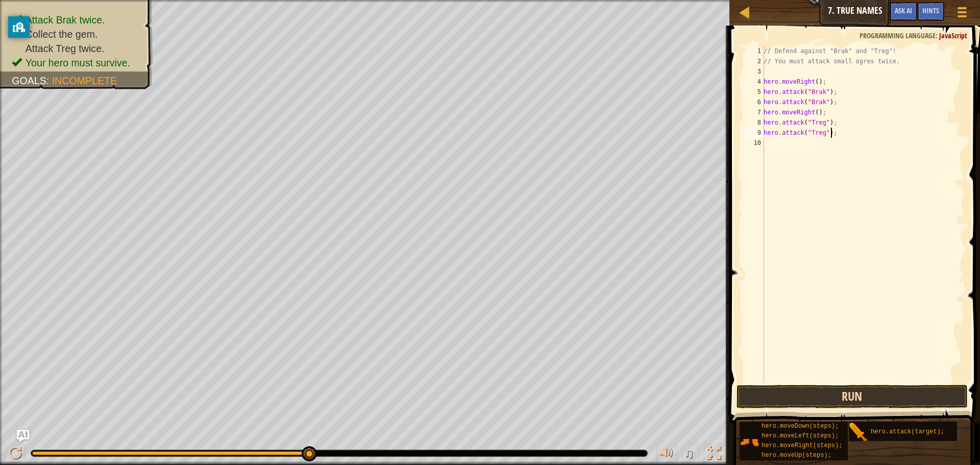
type textarea "hero.attack("Treg");"
click at [870, 389] on button "Run" at bounding box center [851, 396] width 231 height 23
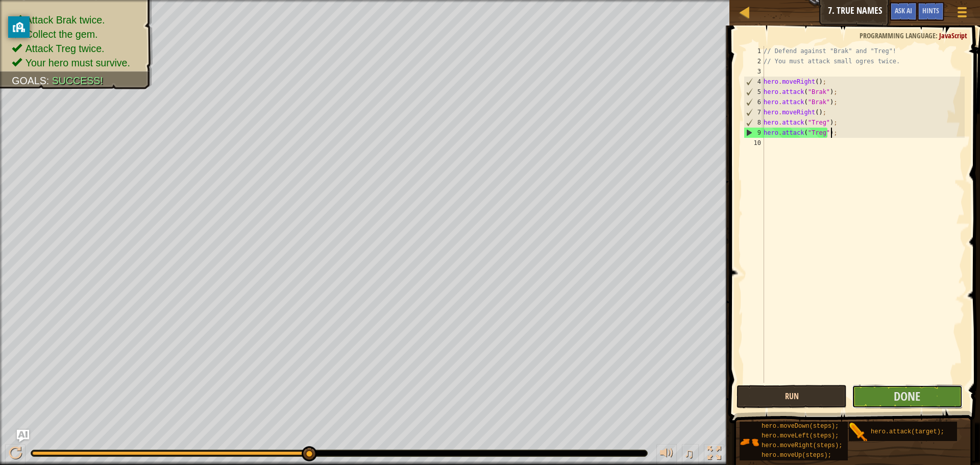
click at [870, 389] on button "Done" at bounding box center [907, 396] width 110 height 23
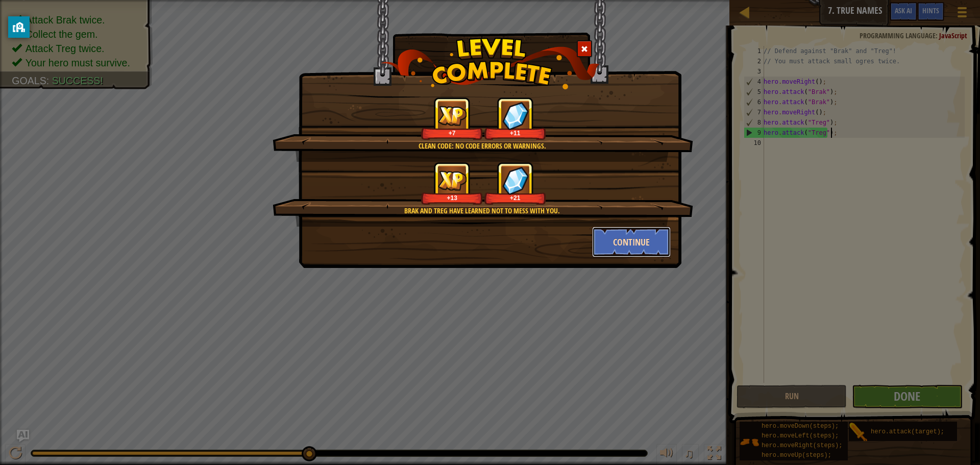
click at [659, 234] on button "Continue" at bounding box center [631, 242] width 79 height 31
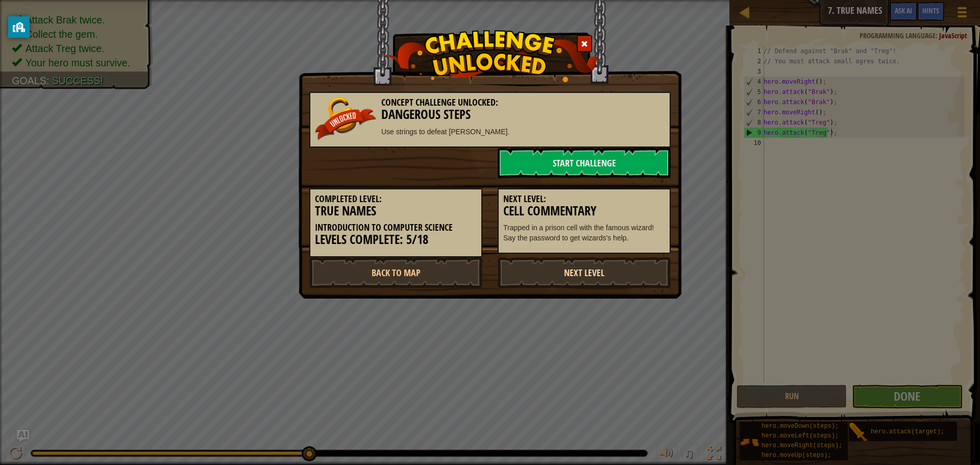
click at [610, 272] on link "Next Level" at bounding box center [584, 272] width 173 height 31
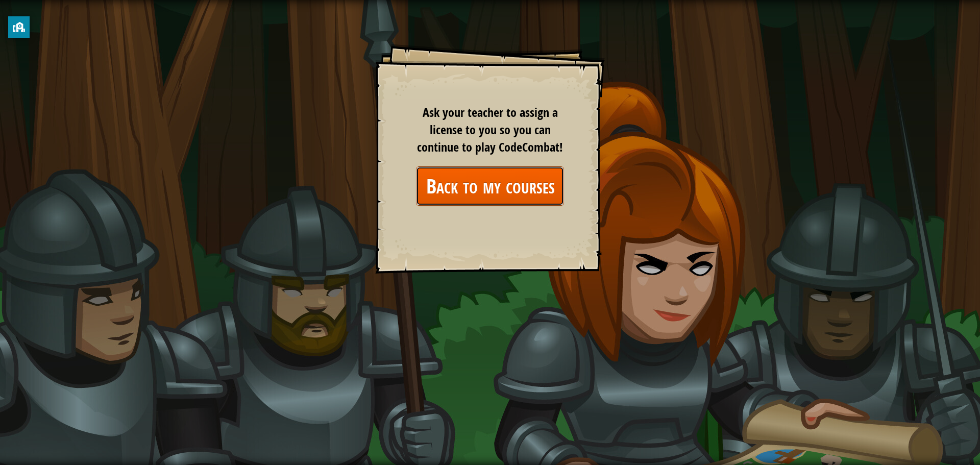
click at [482, 180] on link "Back to my courses" at bounding box center [490, 185] width 148 height 39
